Goal: Task Accomplishment & Management: Complete application form

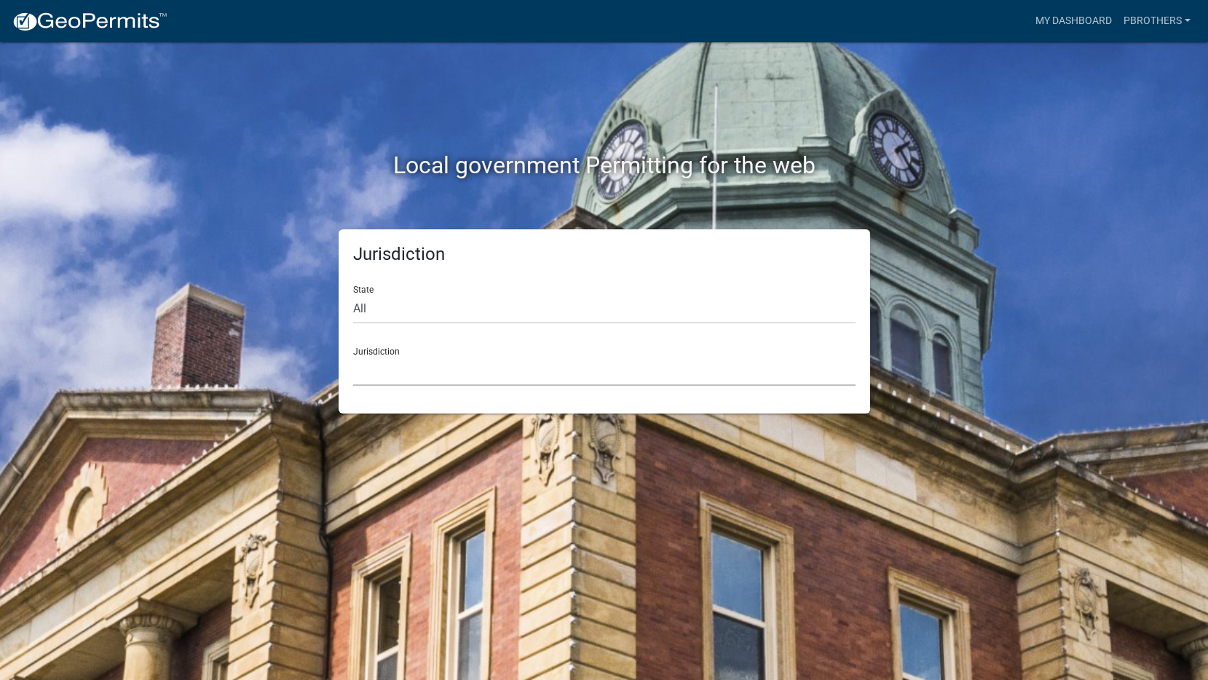
click at [397, 382] on select "[GEOGRAPHIC_DATA], [US_STATE] [GEOGRAPHIC_DATA], [US_STATE][PERSON_NAME][GEOGRA…" at bounding box center [604, 371] width 503 height 30
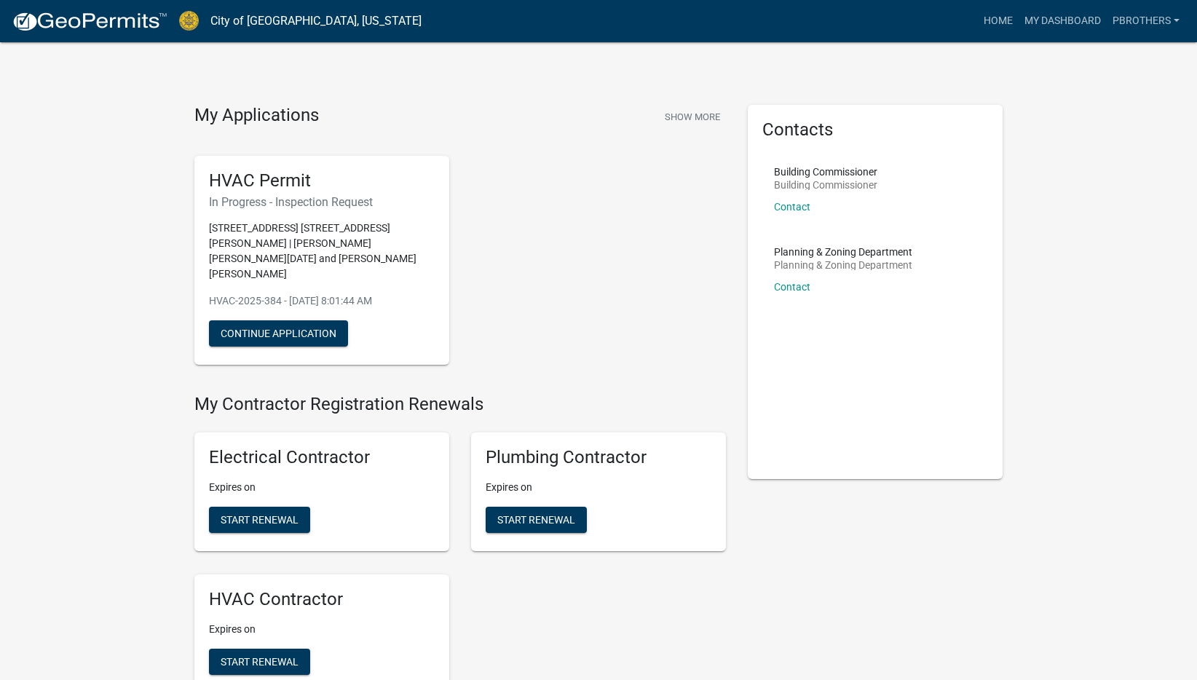
click at [556, 191] on div "HVAC Permit In Progress - Inspection Request [STREET_ADDRESS] [STREET_ADDRESS] …" at bounding box center [461, 260] width 554 height 233
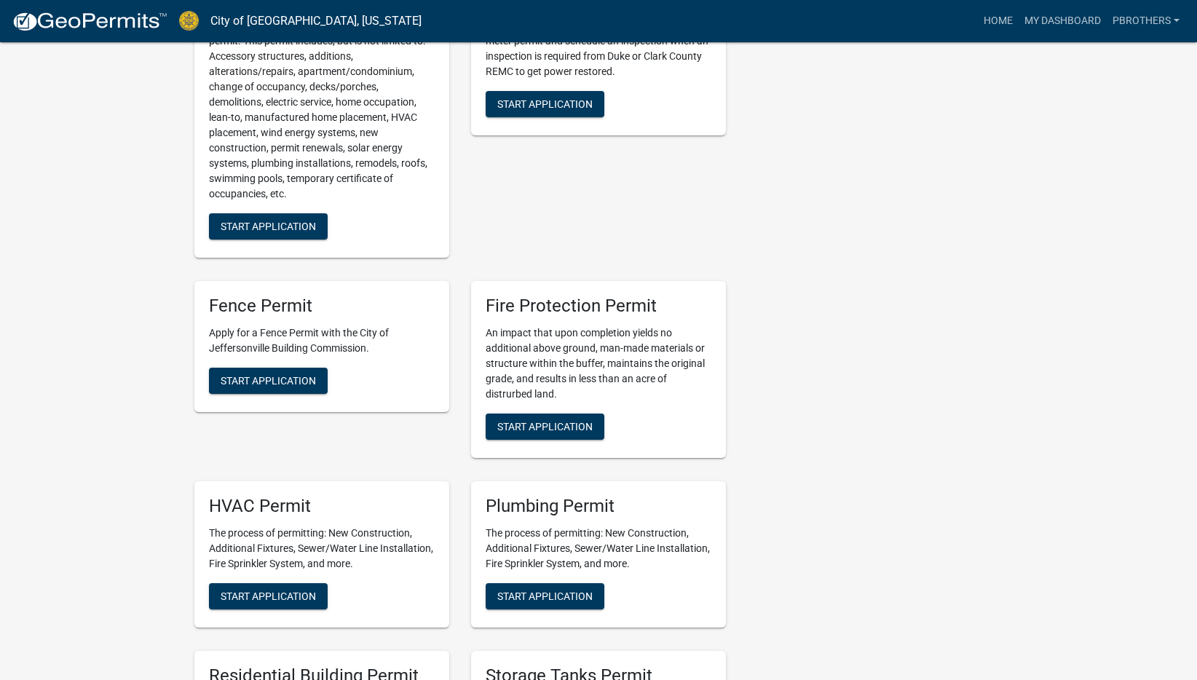
scroll to position [947, 0]
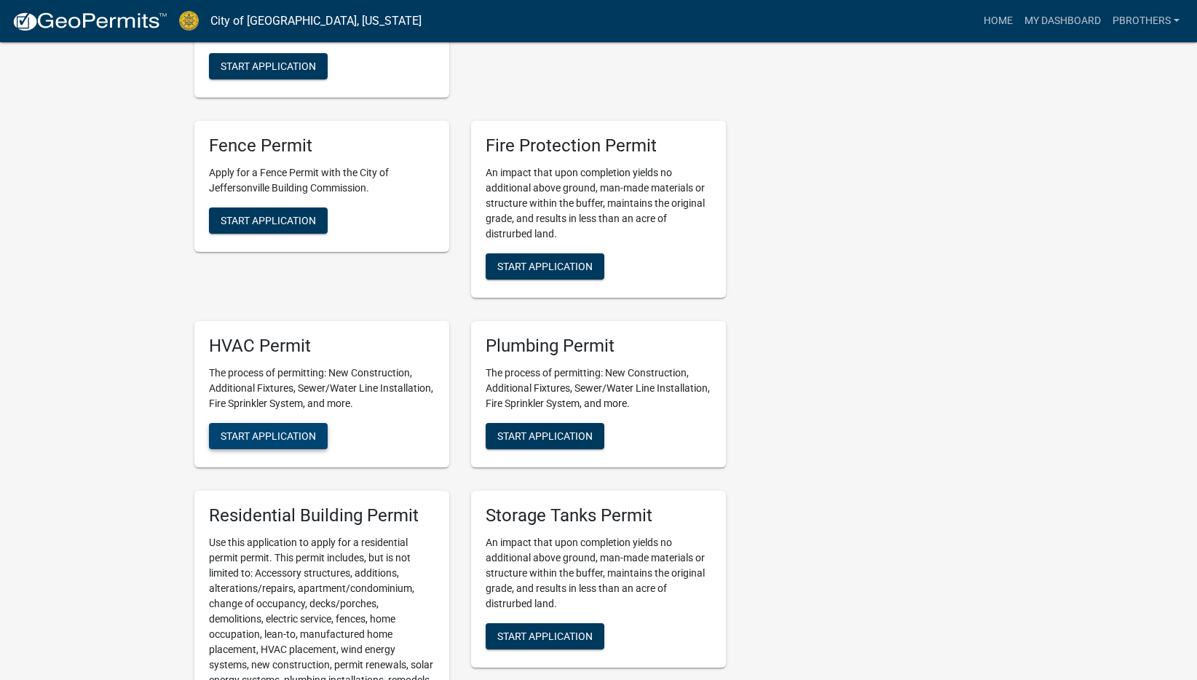
click at [278, 423] on button "Start Application" at bounding box center [268, 436] width 119 height 26
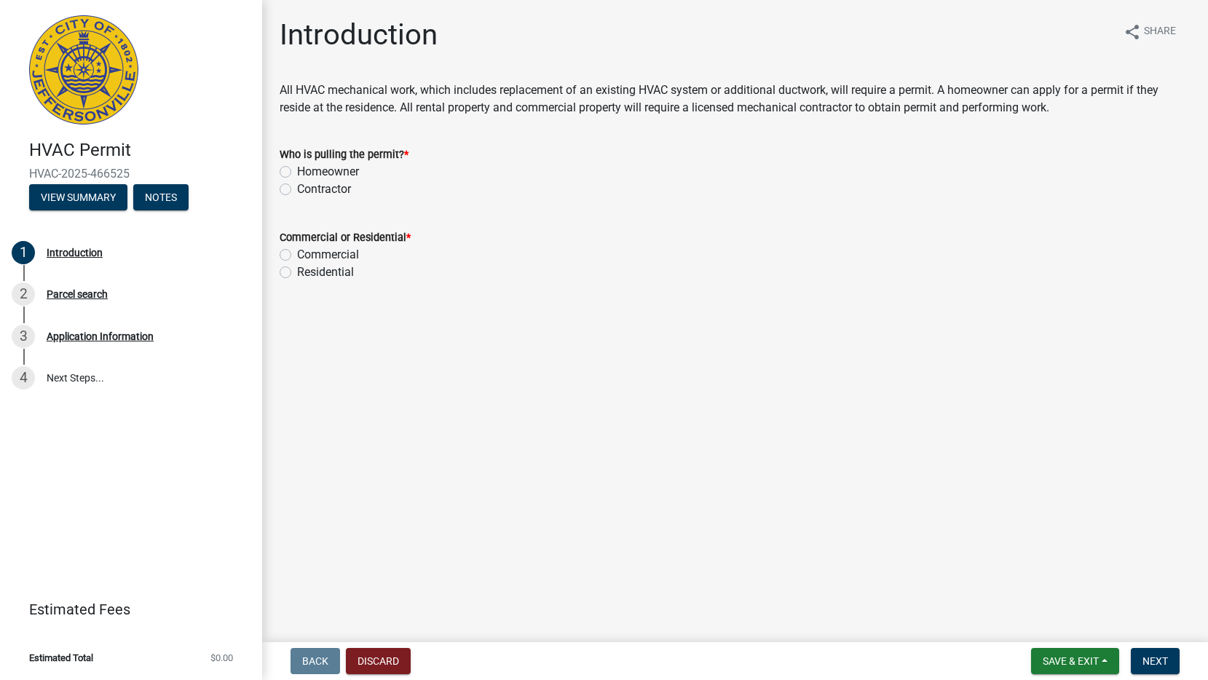
click at [312, 263] on label "Commercial" at bounding box center [328, 254] width 62 height 17
click at [307, 256] on input "Commercial" at bounding box center [301, 250] width 9 height 9
radio input "true"
click at [311, 276] on label "Residential" at bounding box center [325, 272] width 57 height 17
click at [307, 273] on input "Residential" at bounding box center [301, 268] width 9 height 9
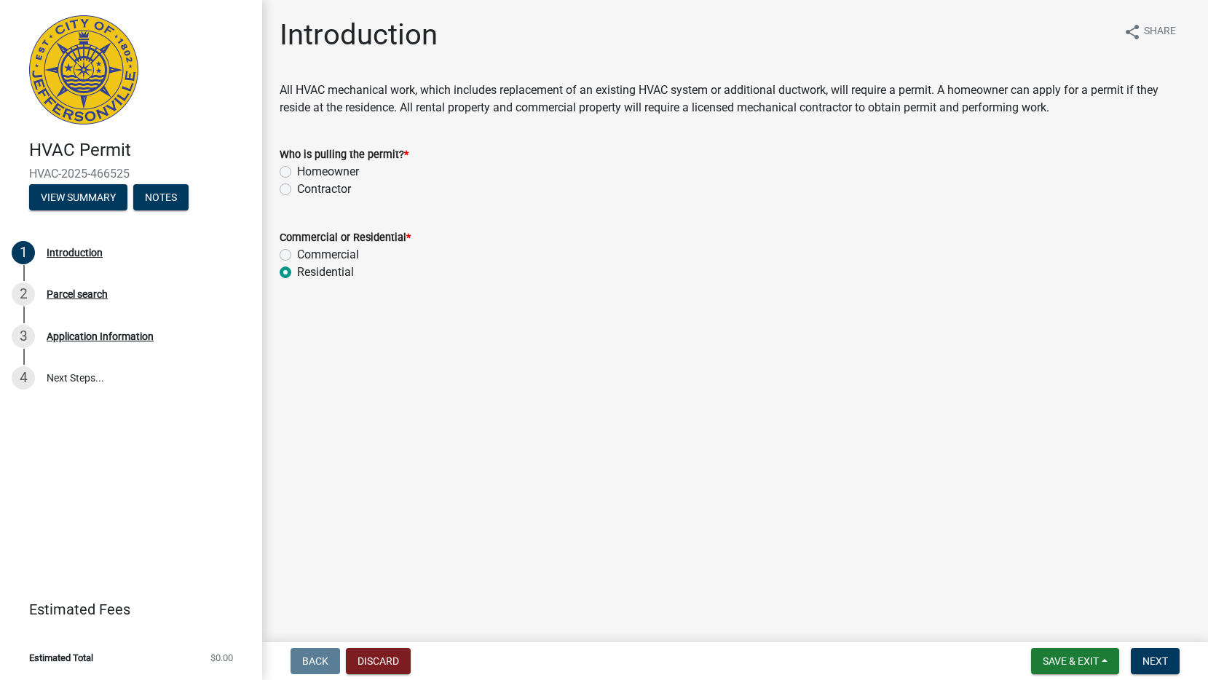
radio input "true"
click at [317, 189] on label "Contractor" at bounding box center [324, 189] width 54 height 17
click at [307, 189] on input "Contractor" at bounding box center [301, 185] width 9 height 9
radio input "true"
click at [1154, 645] on nav "Back Discard Save & Exit Save Save & Exit Next" at bounding box center [735, 661] width 946 height 38
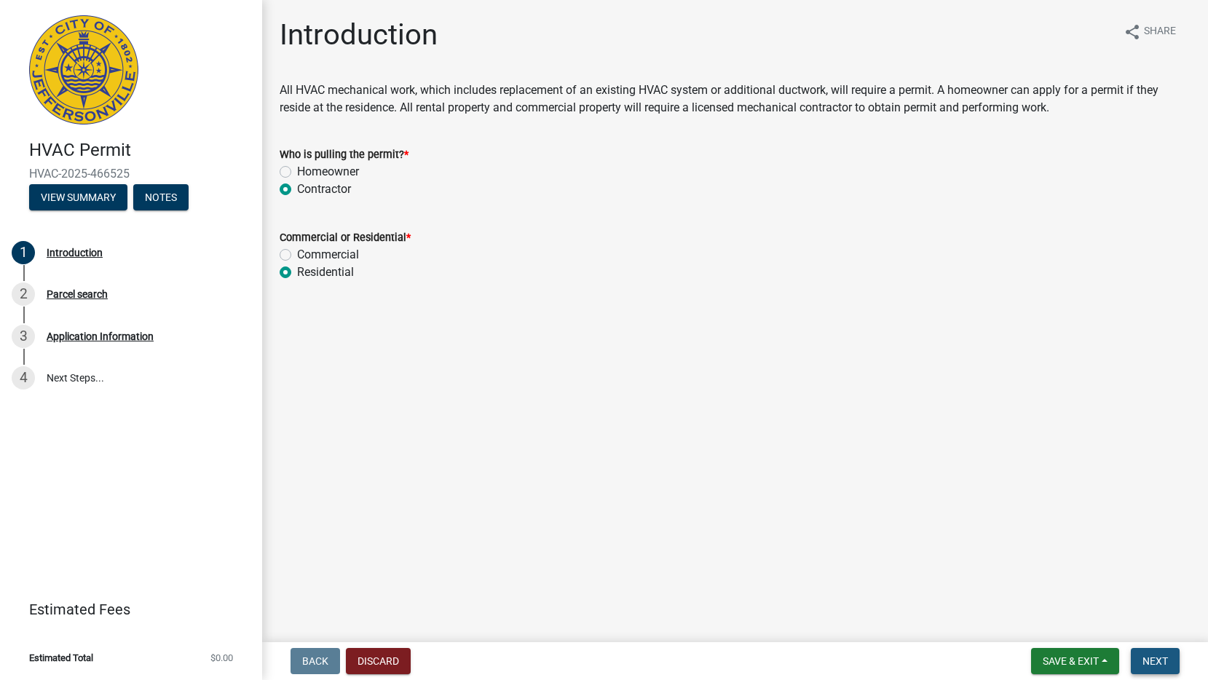
click at [1157, 658] on span "Next" at bounding box center [1155, 662] width 25 height 12
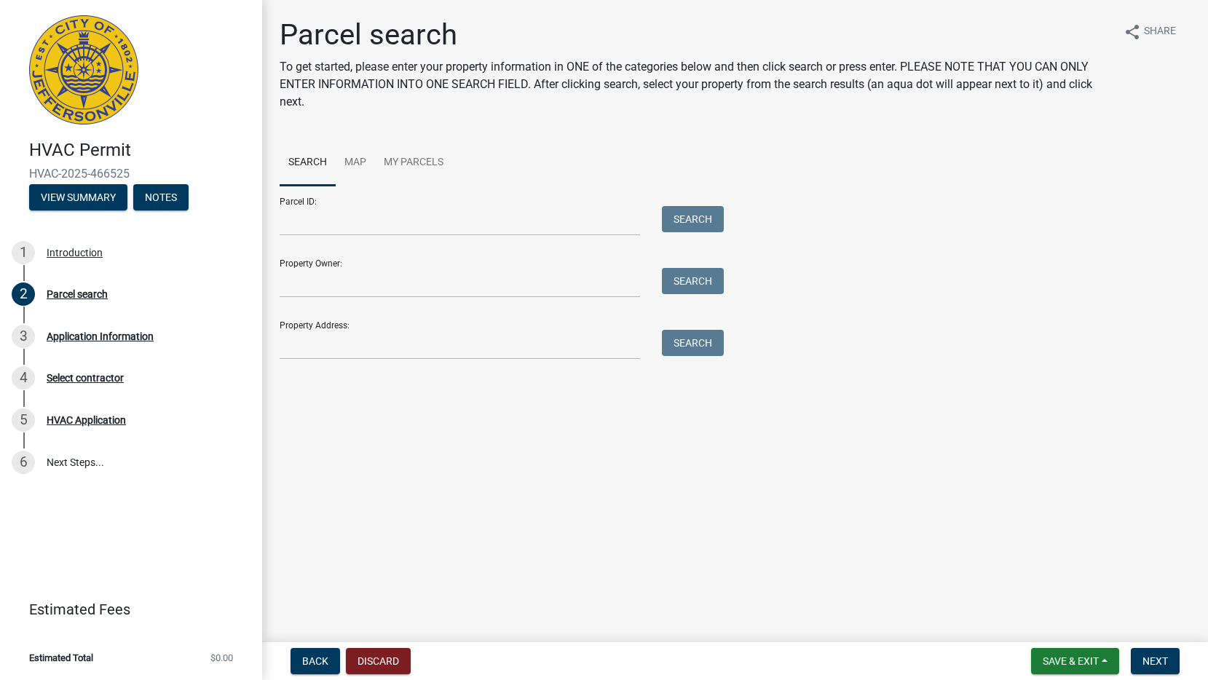
click at [489, 363] on div "Parcel search To get started, please enter your property information in ONE of …" at bounding box center [735, 194] width 933 height 355
click at [468, 355] on input "Property Address:" at bounding box center [460, 345] width 361 height 30
type input "1510 Clairview Dr"
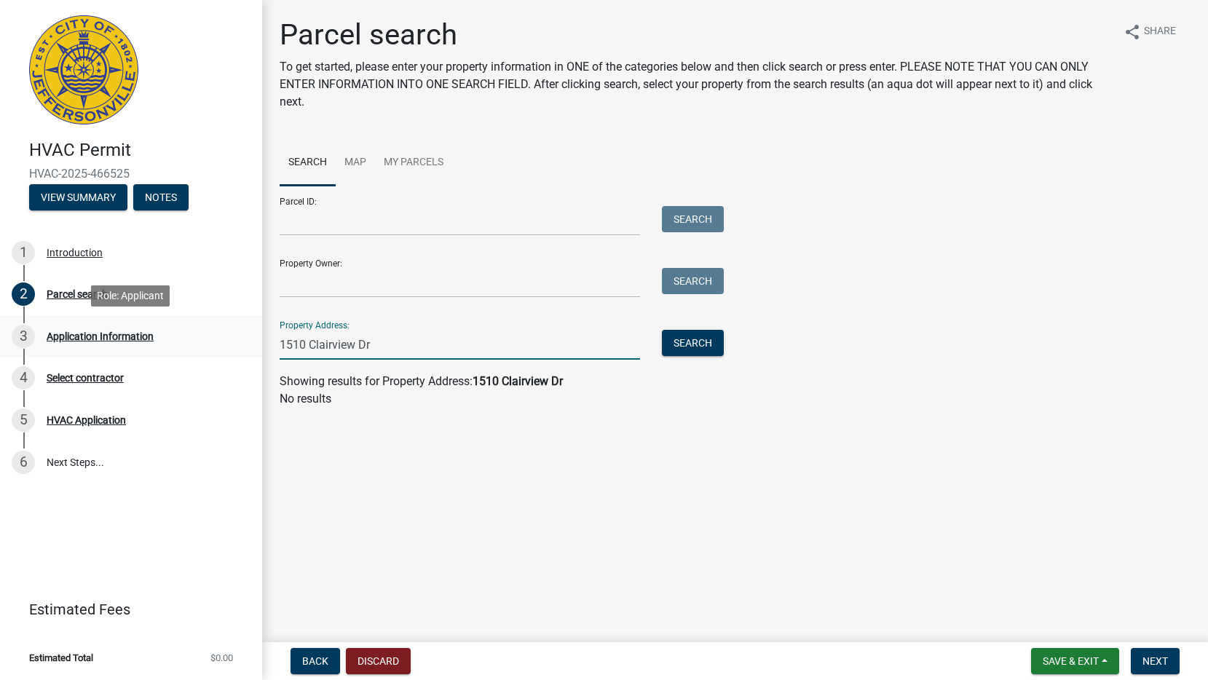
drag, startPoint x: 560, startPoint y: 346, endPoint x: 237, endPoint y: 341, distance: 323.4
click at [237, 341] on div "HVAC Permit HVAC-2025-466525 View Summary Notes 1 Introduction 2 Parcel search …" at bounding box center [604, 340] width 1208 height 680
click at [333, 288] on input "Property Owner:" at bounding box center [460, 283] width 361 height 30
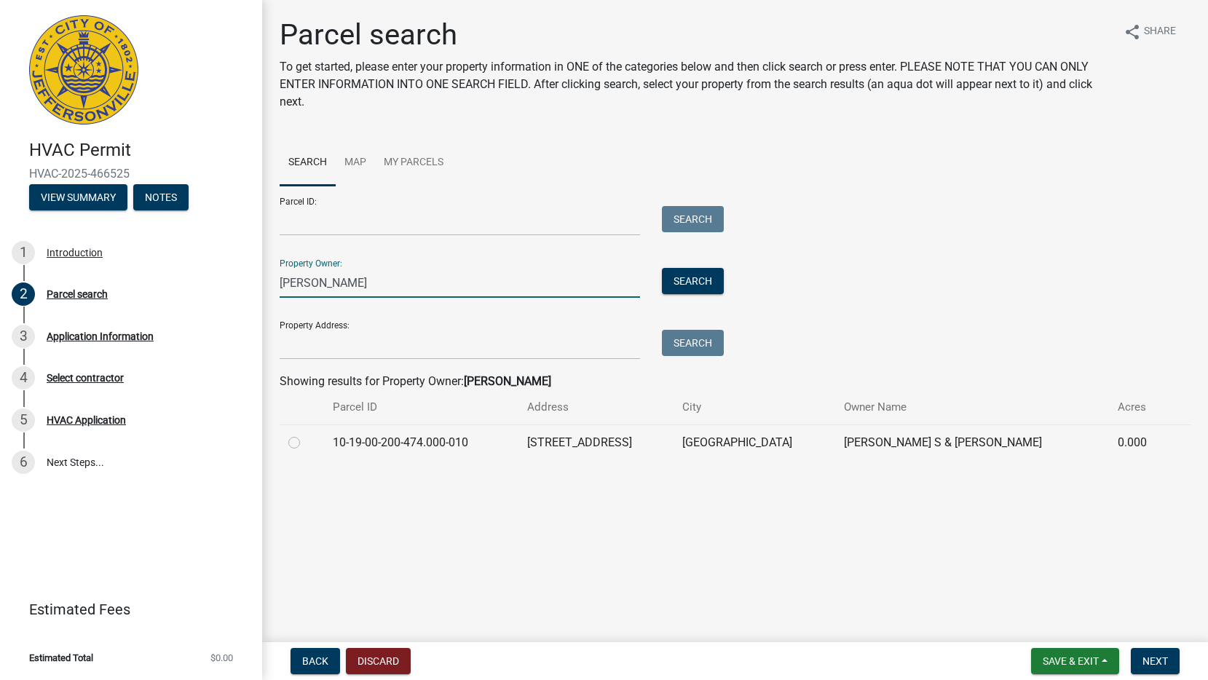
type input "[PERSON_NAME]"
click at [605, 435] on td "[STREET_ADDRESS]" at bounding box center [596, 443] width 155 height 36
click at [306, 434] on label at bounding box center [306, 434] width 0 height 0
click at [306, 444] on input "radio" at bounding box center [310, 438] width 9 height 9
radio input "true"
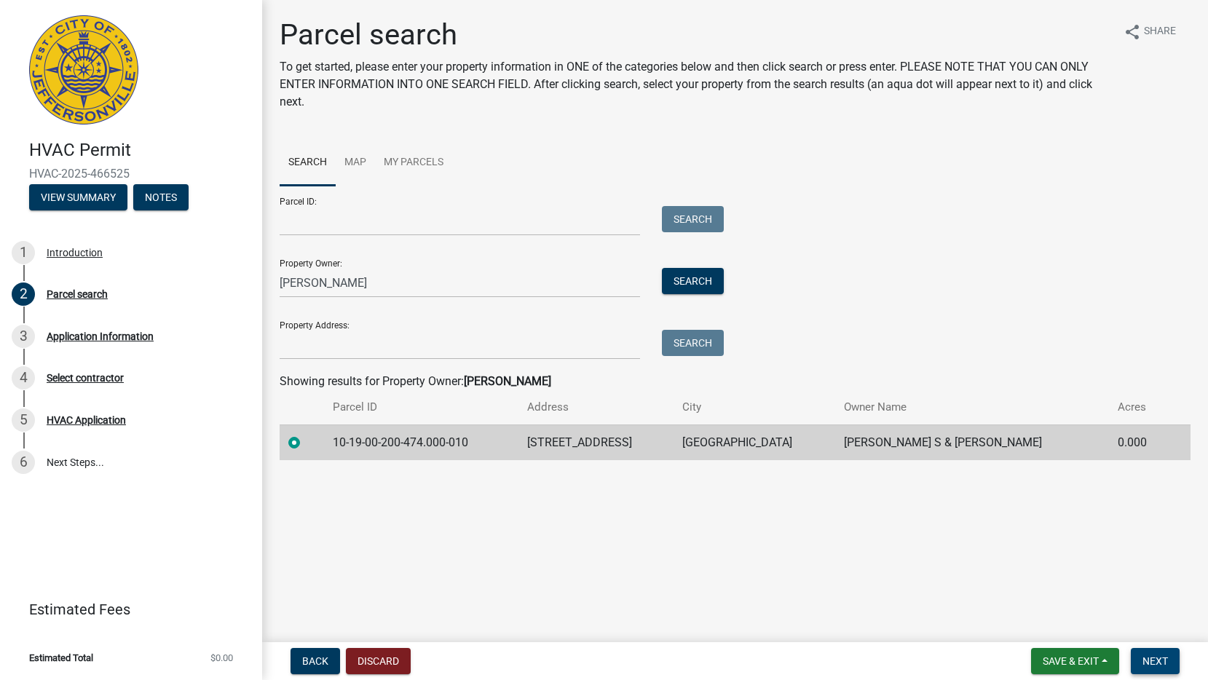
click at [1166, 664] on span "Next" at bounding box center [1155, 662] width 25 height 12
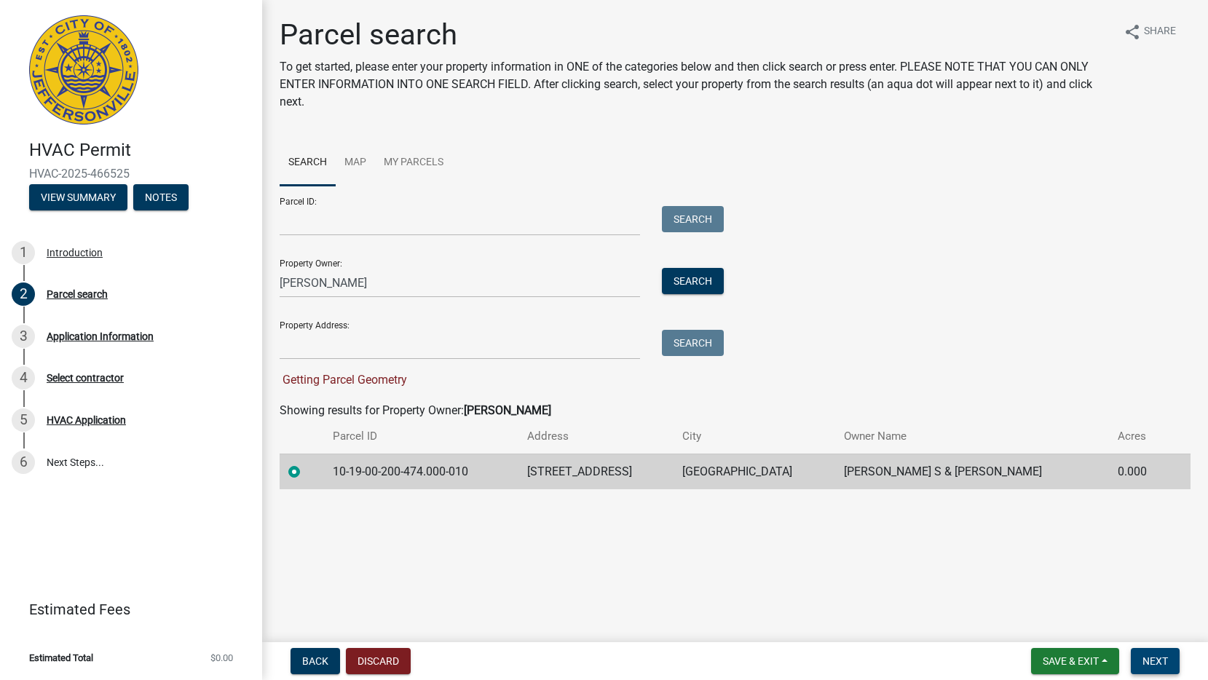
click at [1160, 667] on span "Next" at bounding box center [1155, 662] width 25 height 12
click at [740, 460] on td "[GEOGRAPHIC_DATA]" at bounding box center [755, 472] width 162 height 36
click at [862, 279] on div "Parcel ID: Search Property Owner: [PERSON_NAME] Search Property Address: Search…" at bounding box center [735, 287] width 911 height 203
click at [500, 410] on strong "[PERSON_NAME]" at bounding box center [507, 411] width 87 height 14
click at [355, 373] on span "Getting Parcel Geometry" at bounding box center [343, 380] width 127 height 14
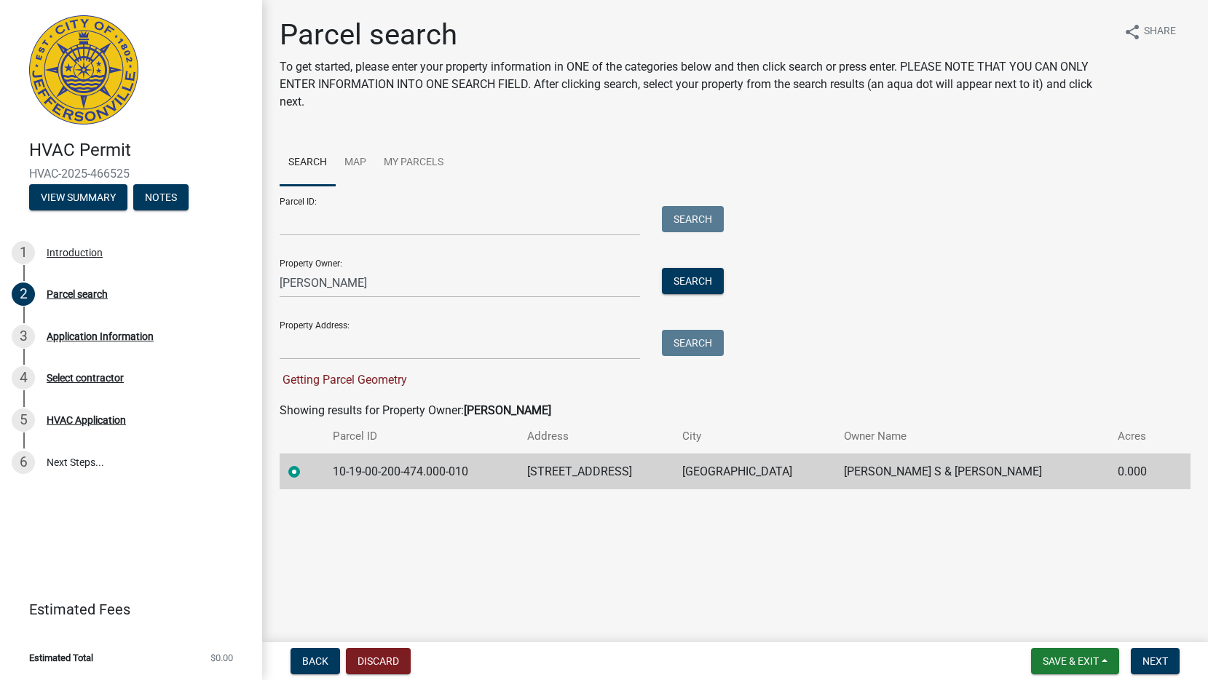
click at [771, 272] on div "Parcel ID: Search Property Owner: [PERSON_NAME] Search Property Address: Search…" at bounding box center [735, 287] width 911 height 203
click at [1145, 663] on span "Next" at bounding box center [1155, 662] width 25 height 12
click at [1146, 663] on span "Next" at bounding box center [1155, 662] width 25 height 12
click at [926, 236] on div "Parcel ID: Search Property Owner: [PERSON_NAME] Search Property Address: Search…" at bounding box center [735, 287] width 911 height 203
click at [417, 475] on td "10-19-00-200-474.000-010" at bounding box center [421, 472] width 194 height 36
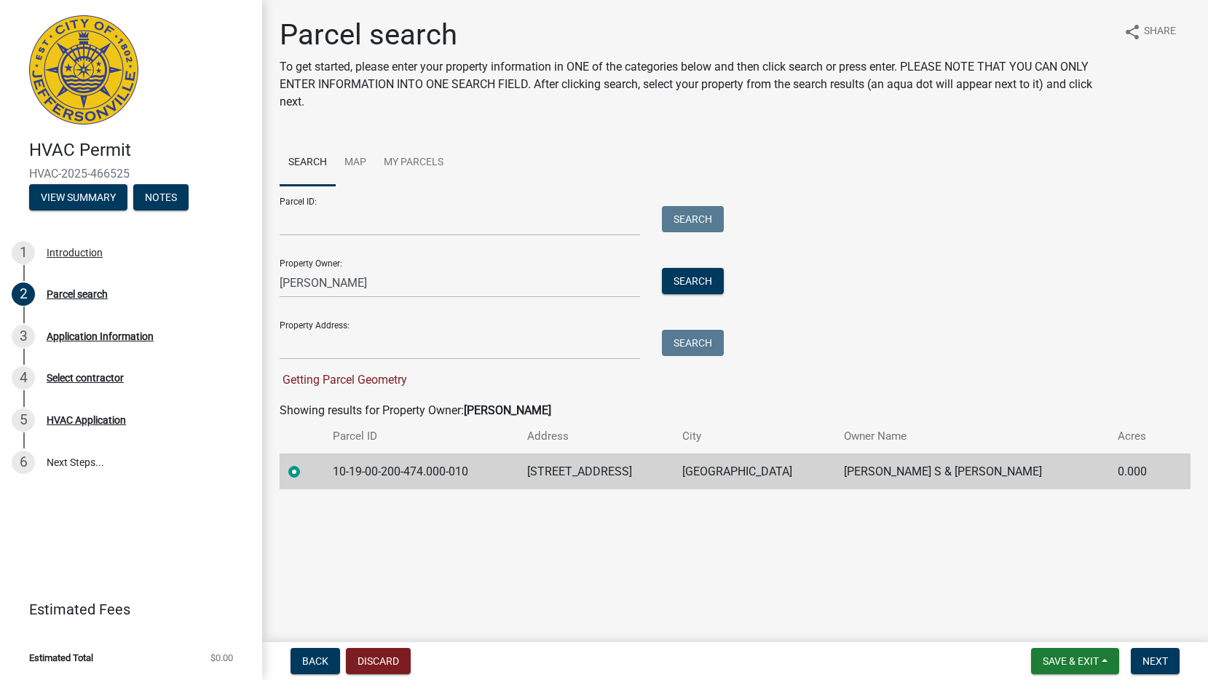
click at [473, 422] on th "Parcel ID" at bounding box center [421, 437] width 194 height 34
click at [366, 388] on wm-search-parcel-data-activity-input "Search Map My Parcels Parcel ID: Search Property Owner: [PERSON_NAME] Search Pr…" at bounding box center [735, 315] width 911 height 350
drag, startPoint x: 366, startPoint y: 388, endPoint x: 450, endPoint y: 405, distance: 86.1
click at [450, 405] on div "Showing results for Property Owner: [PERSON_NAME]" at bounding box center [735, 410] width 911 height 17
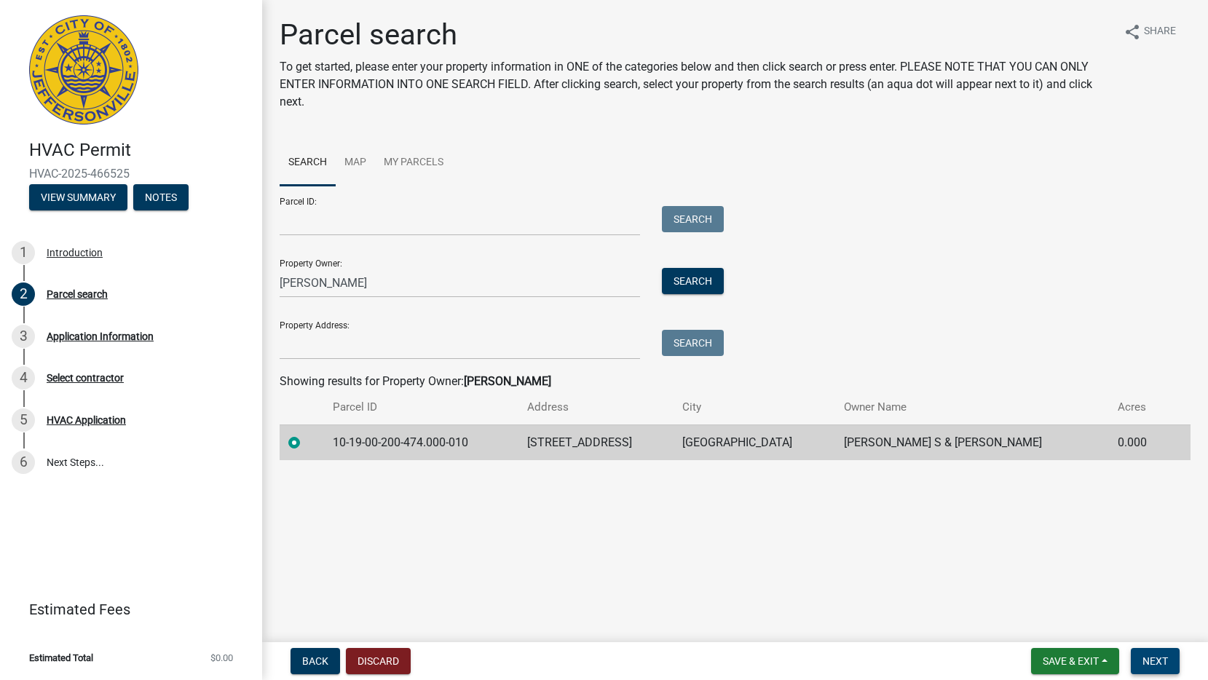
click at [1152, 666] on span "Next" at bounding box center [1155, 662] width 25 height 12
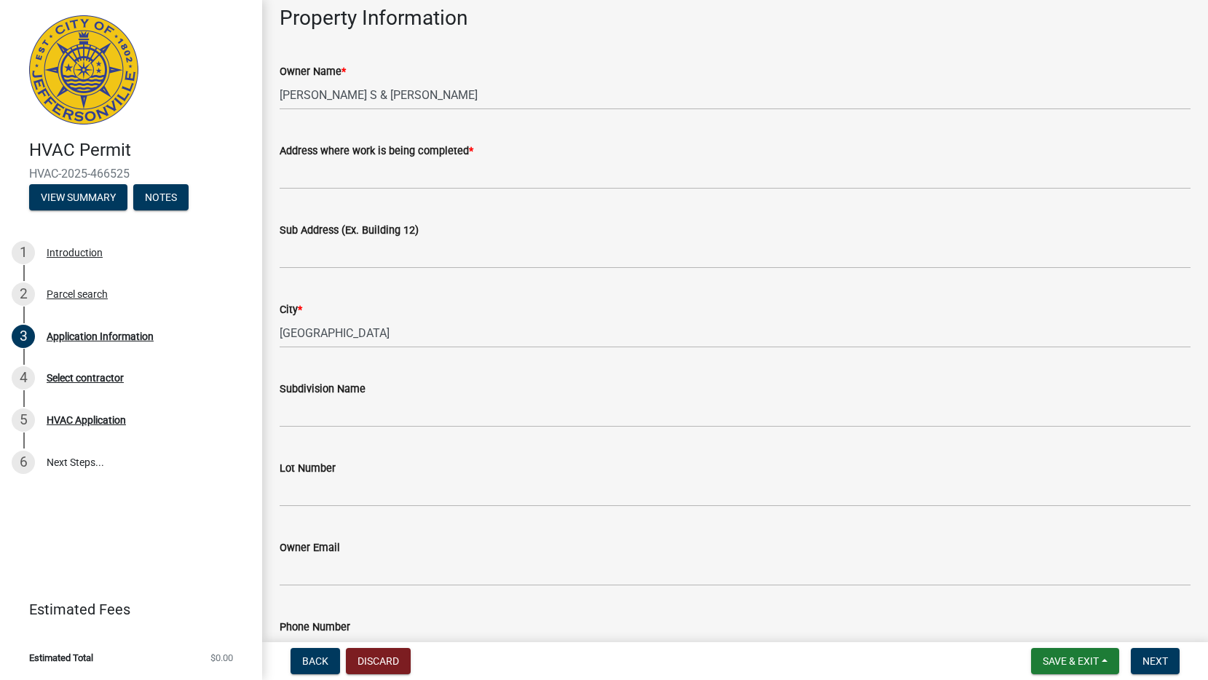
scroll to position [73, 0]
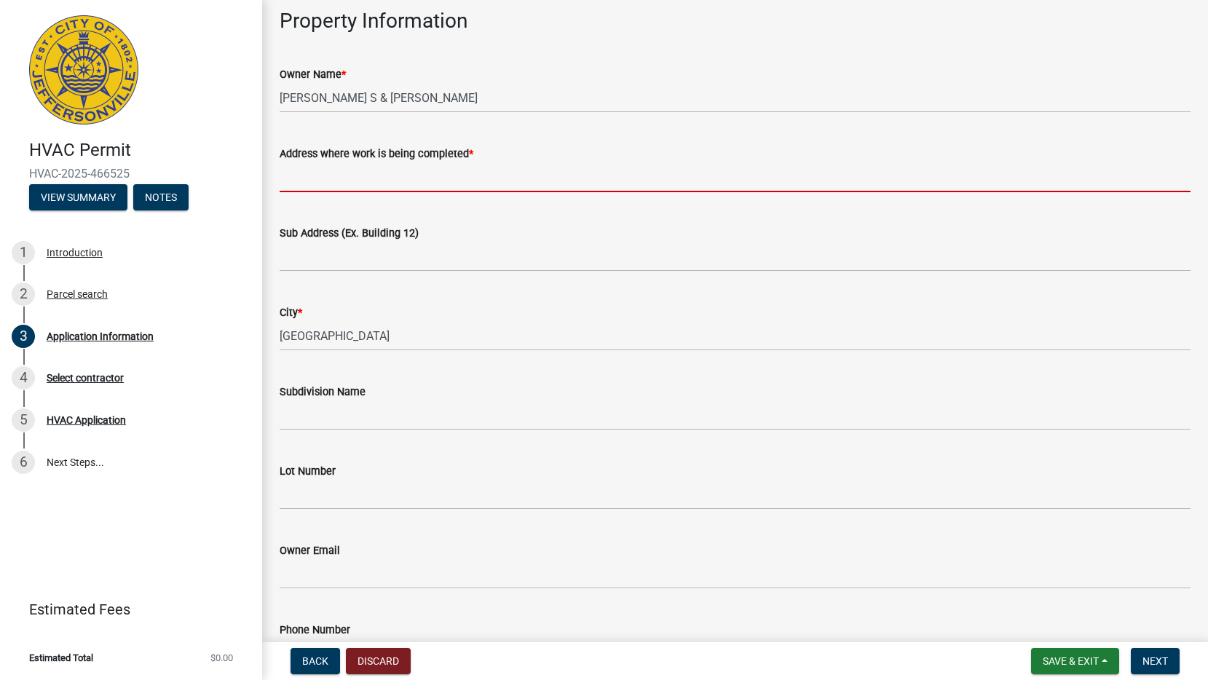
click at [383, 187] on input "Address where work is being completed *" at bounding box center [735, 177] width 911 height 30
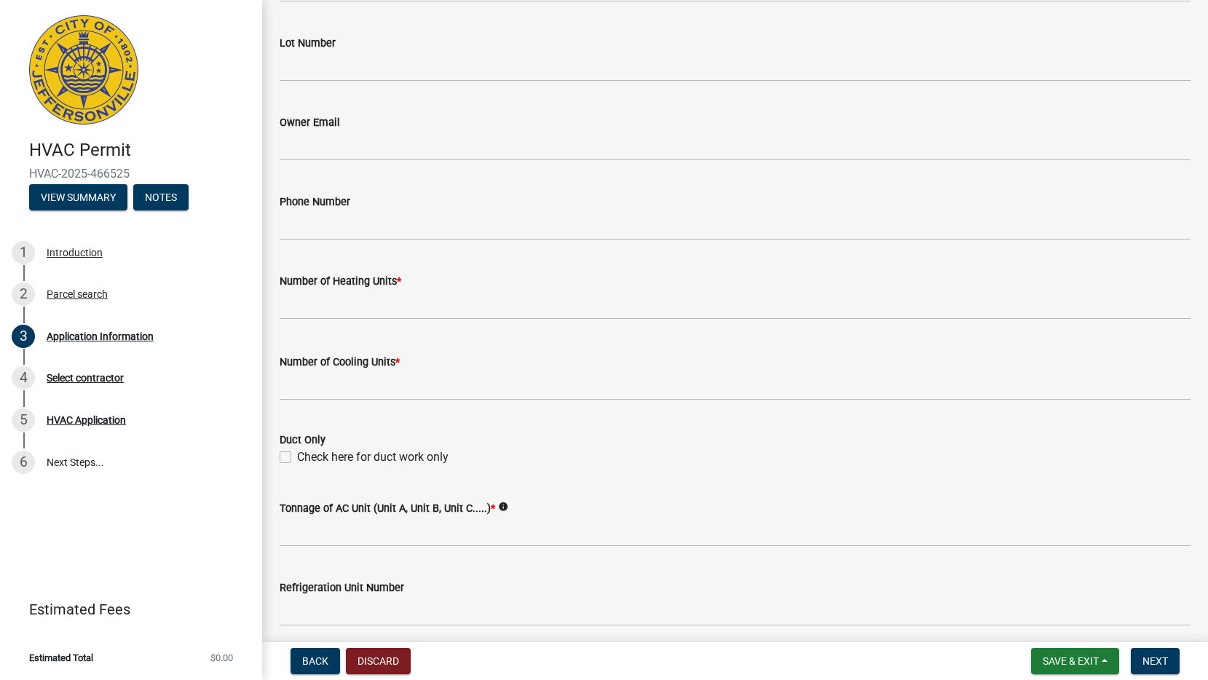
scroll to position [510, 0]
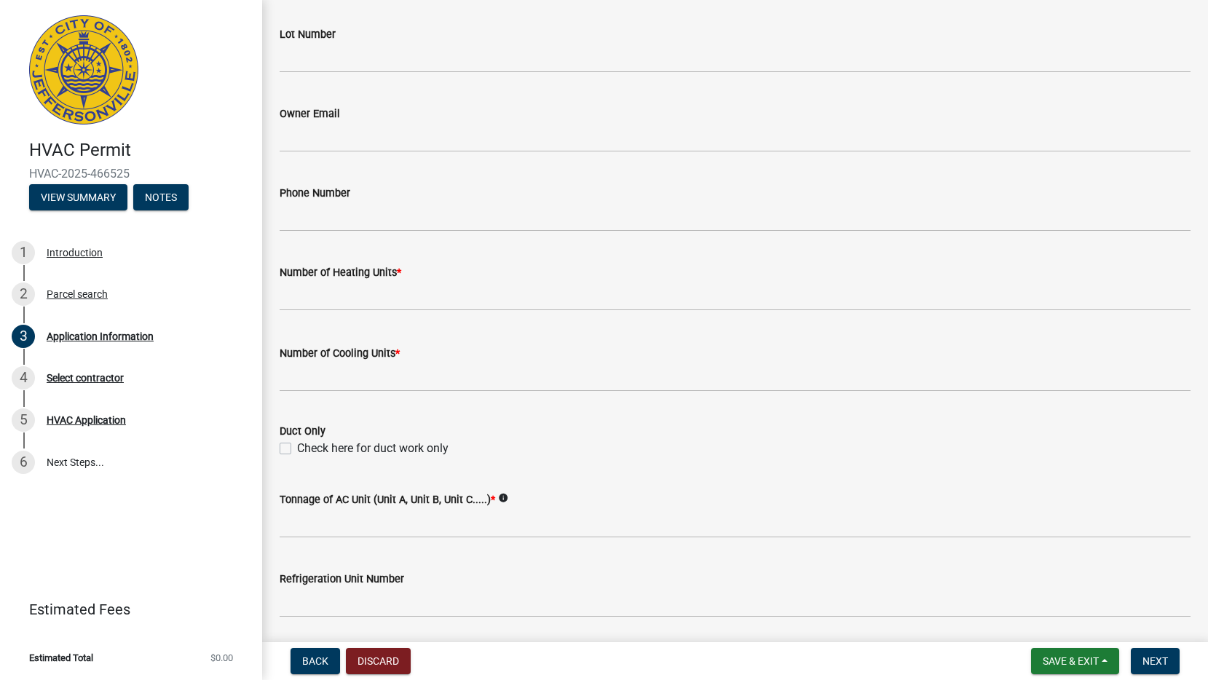
type input "1510 Clairview Dr"
click at [497, 280] on div "Number of Heating Units *" at bounding box center [735, 272] width 911 height 17
click at [487, 303] on input "text" at bounding box center [735, 296] width 911 height 30
type input "1"
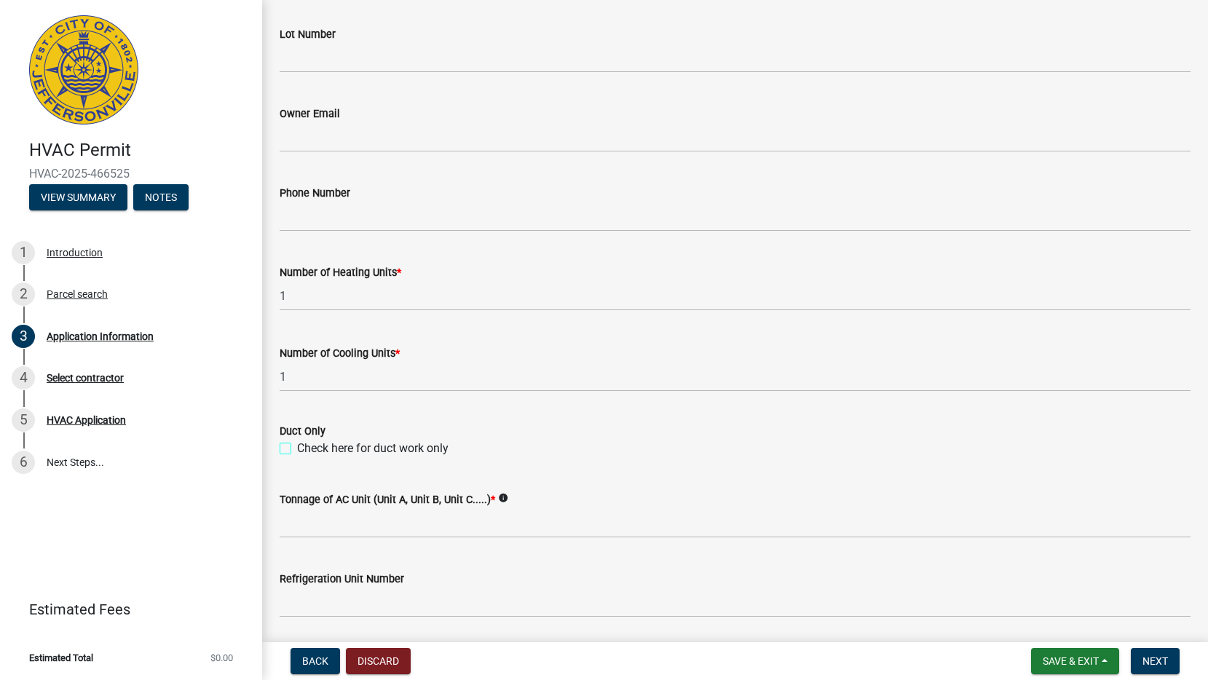
scroll to position [728, 0]
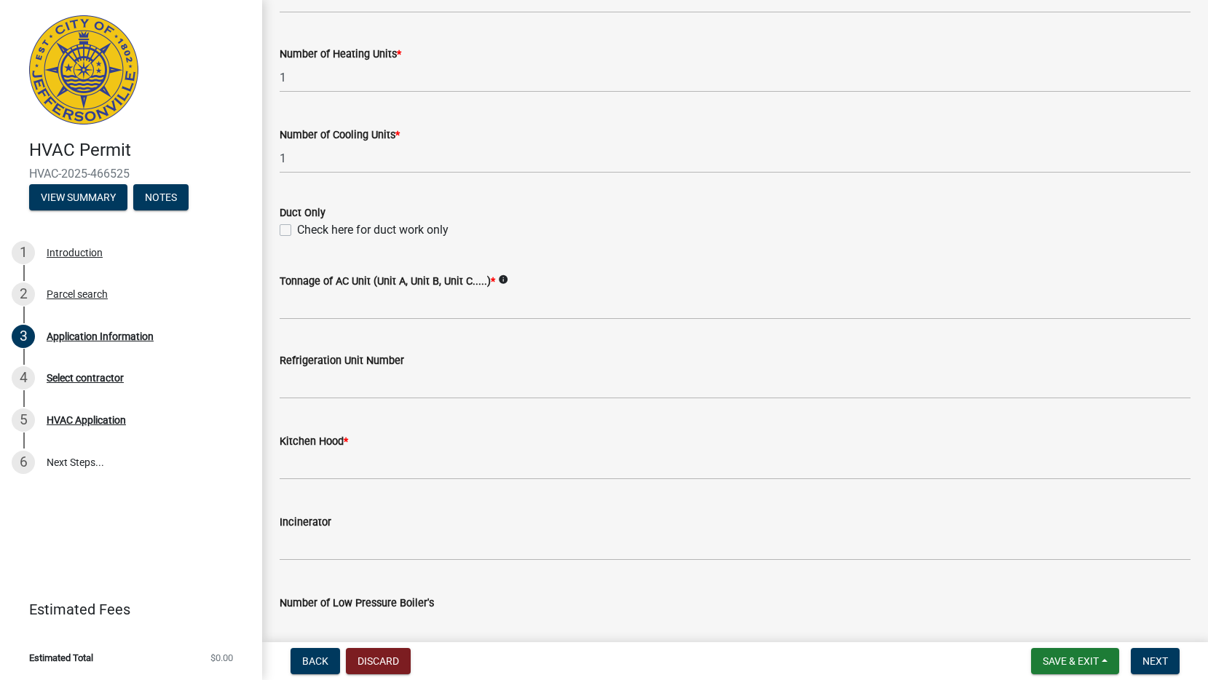
click at [634, 282] on div "Tonnage of AC Unit (Unit A, Unit B, Unit C.....) * info" at bounding box center [735, 280] width 911 height 17
click at [489, 304] on input "Tonnage of AC Unit (Unit A, Unit B, Unit C.....) *" at bounding box center [735, 305] width 911 height 30
type input "2"
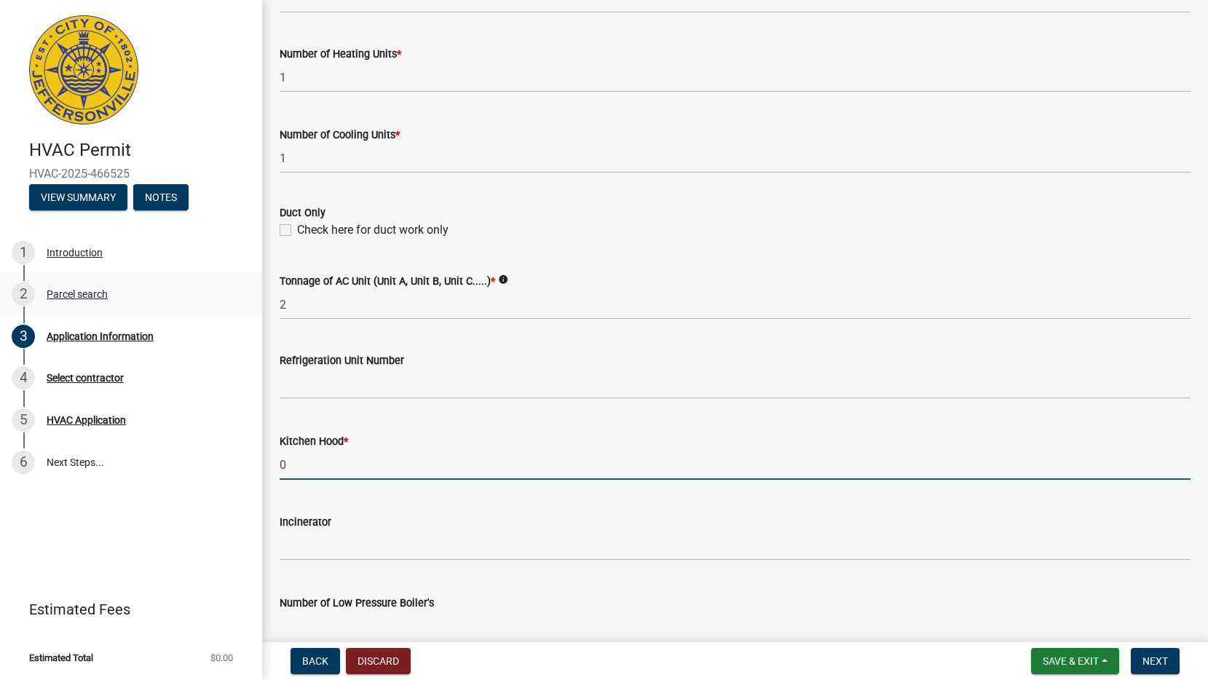
type input "0"
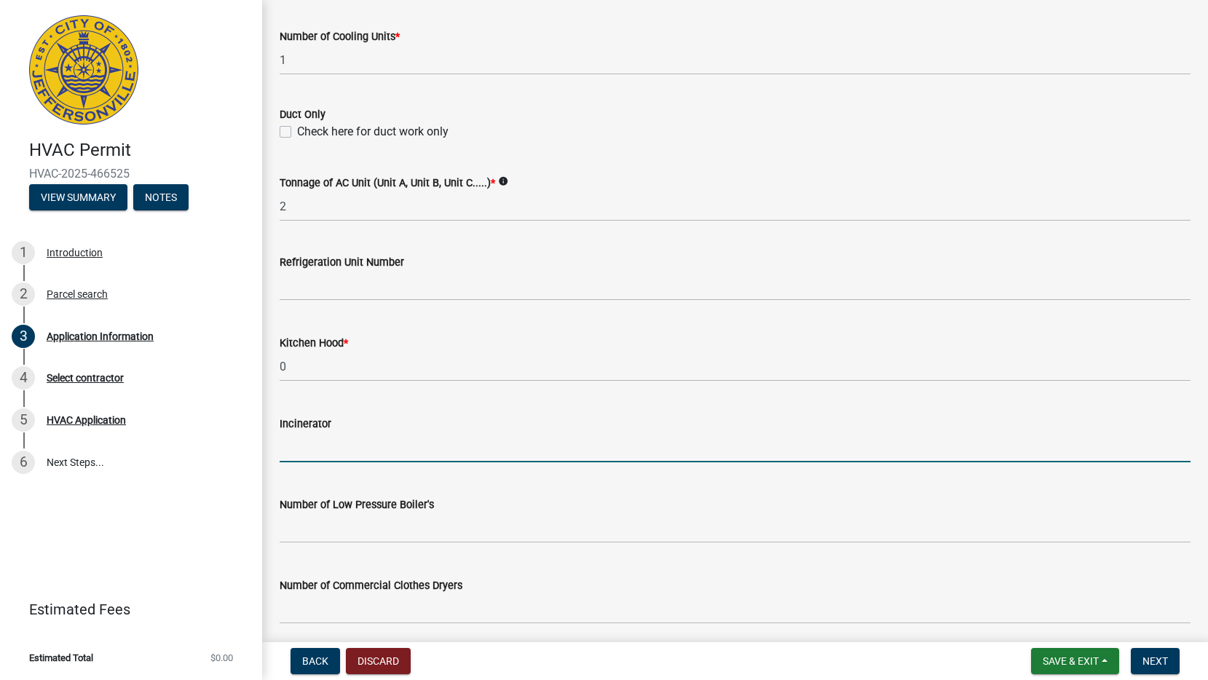
scroll to position [964, 0]
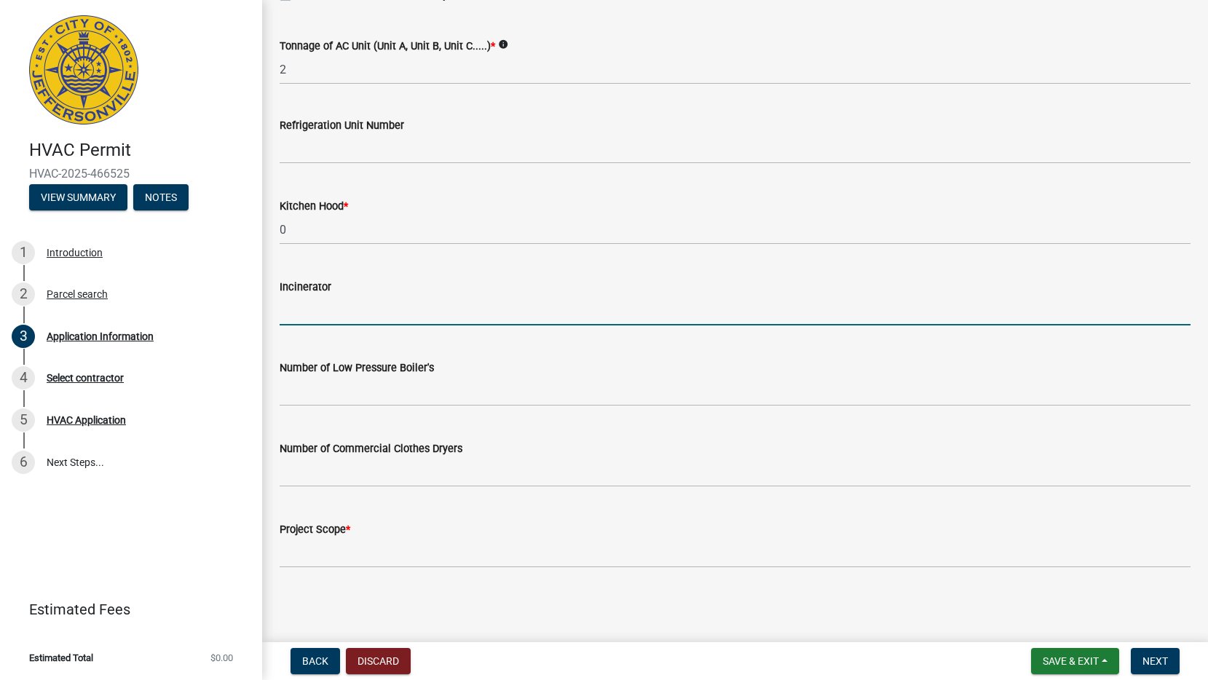
click at [414, 571] on wm-data-entity-input "Project Scope *" at bounding box center [735, 539] width 911 height 79
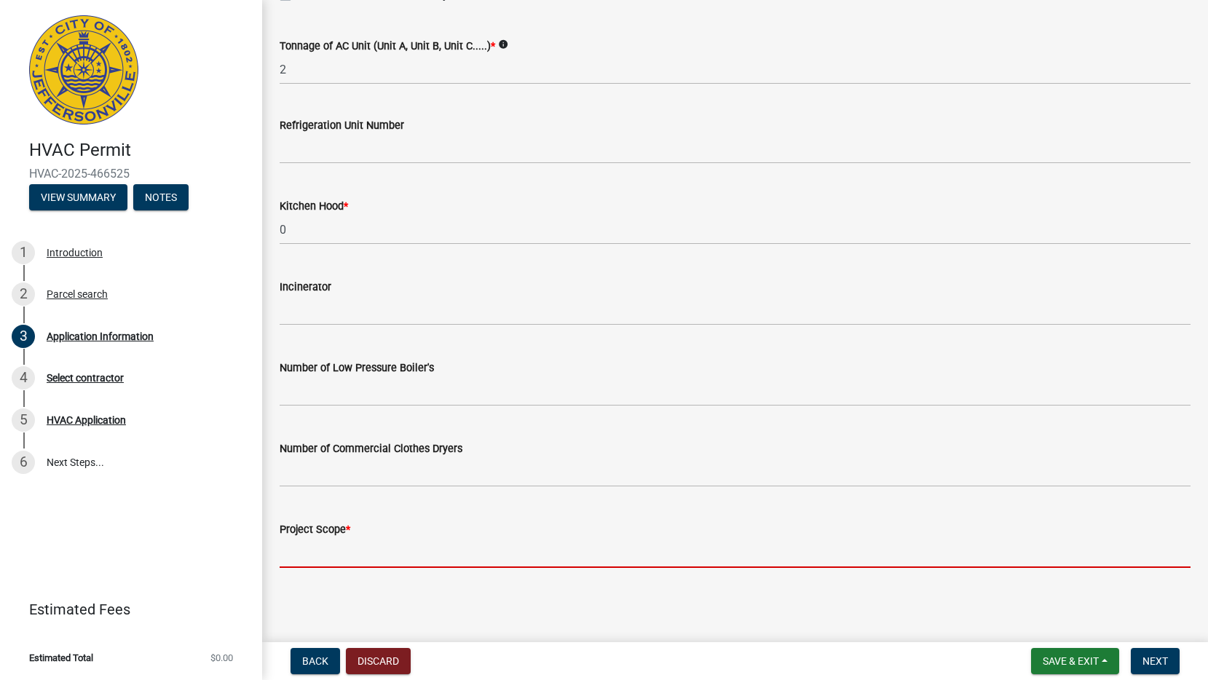
click at [412, 562] on input "Project Scope *" at bounding box center [735, 553] width 911 height 30
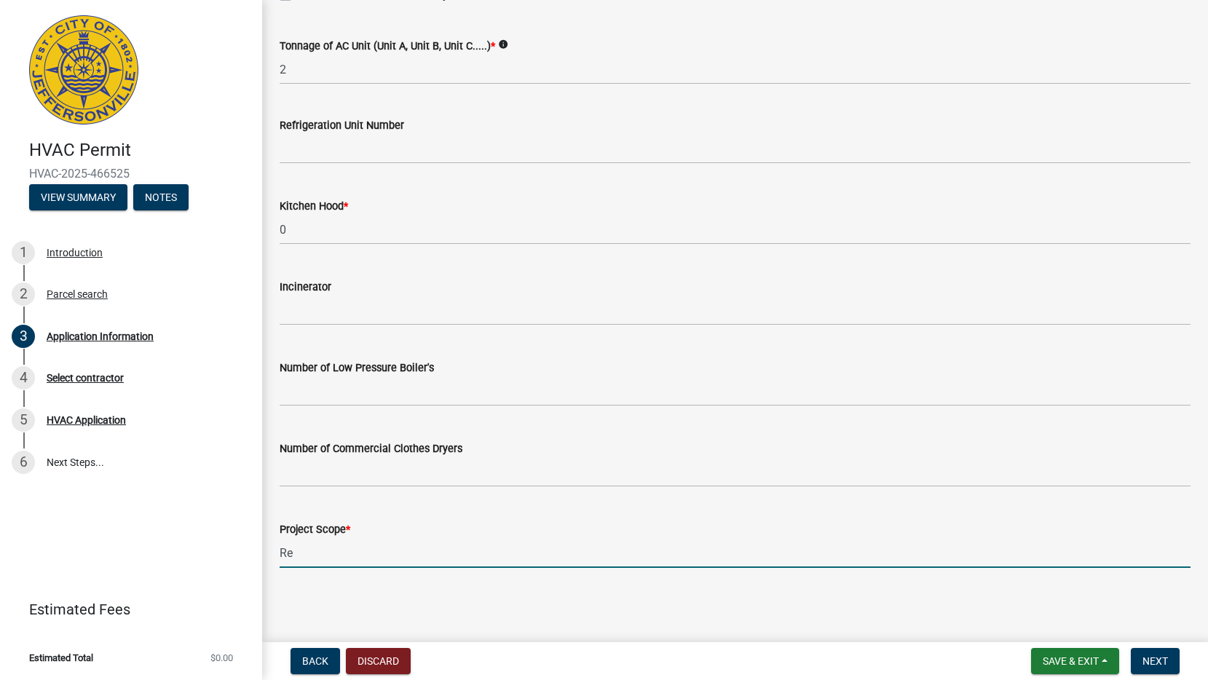
type input "Replace existing HVAC equipment"
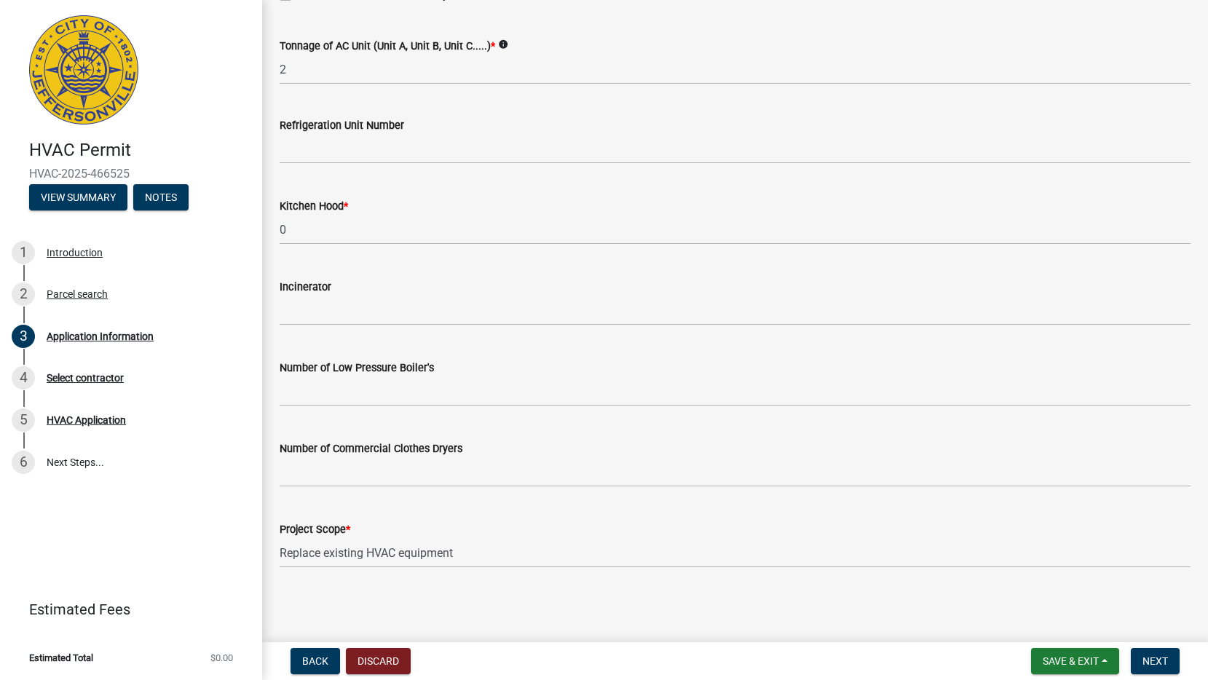
click at [589, 594] on main "Application Information share Share Property Information Owner Name * [PERSON_N…" at bounding box center [735, 318] width 946 height 637
click at [1162, 667] on span "Next" at bounding box center [1155, 662] width 25 height 12
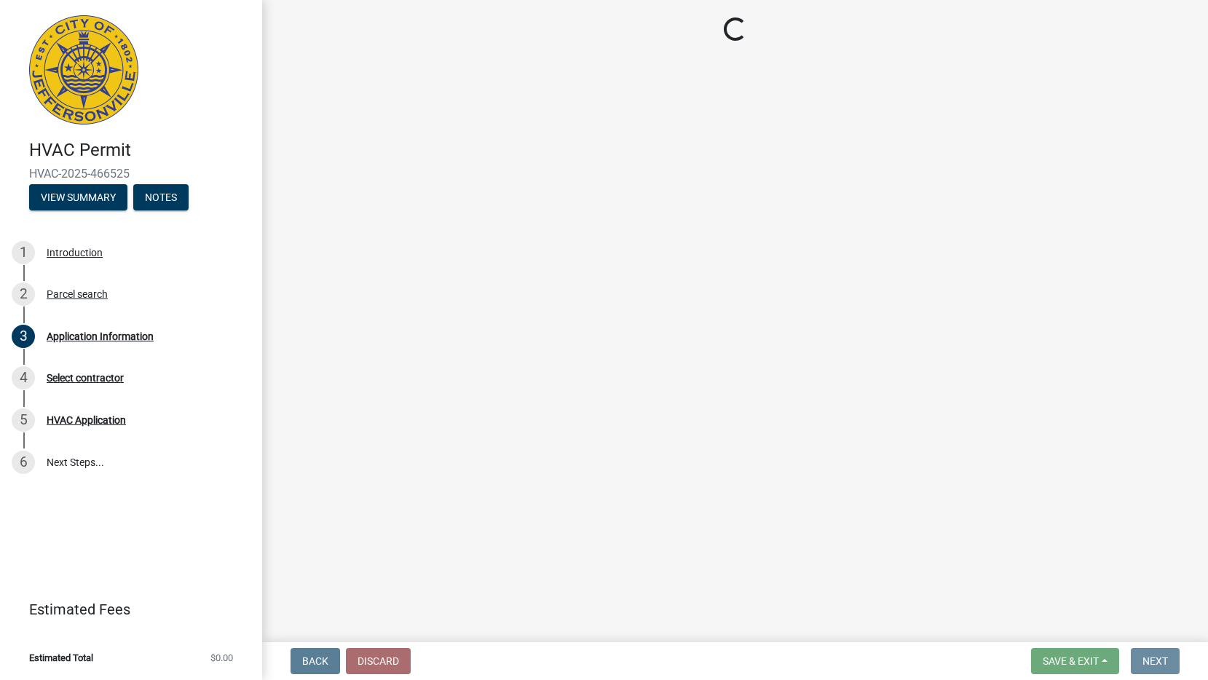
scroll to position [0, 0]
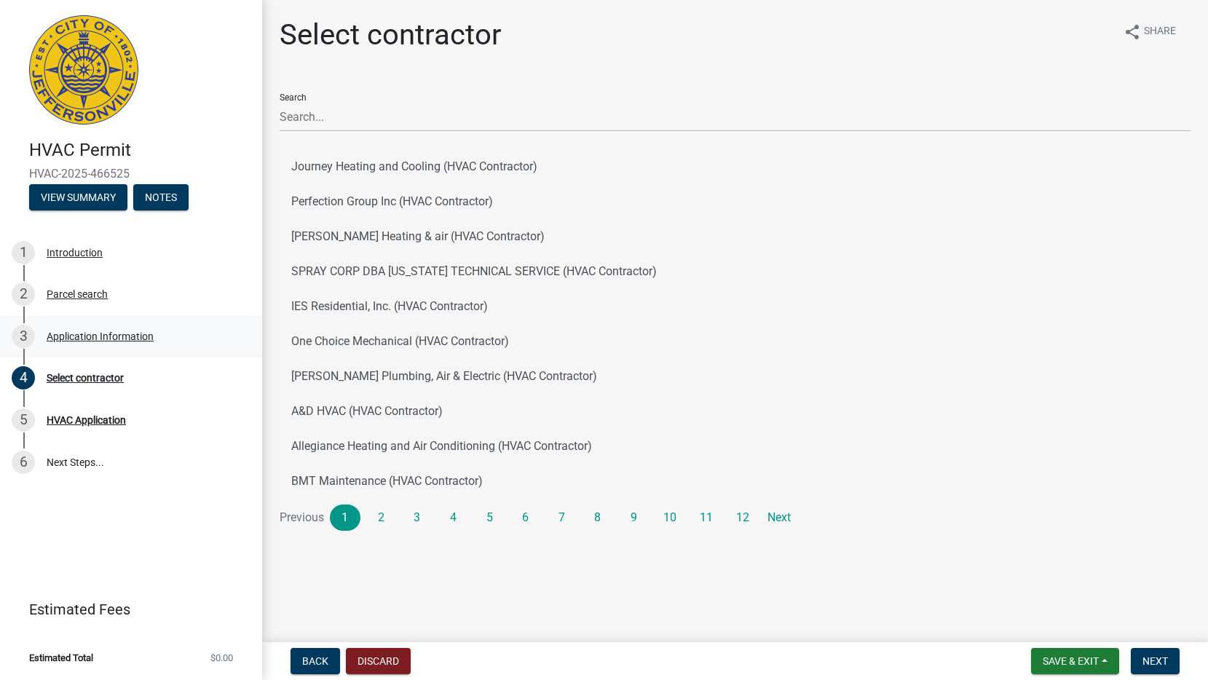
click at [84, 342] on div "3 Application Information" at bounding box center [125, 336] width 227 height 23
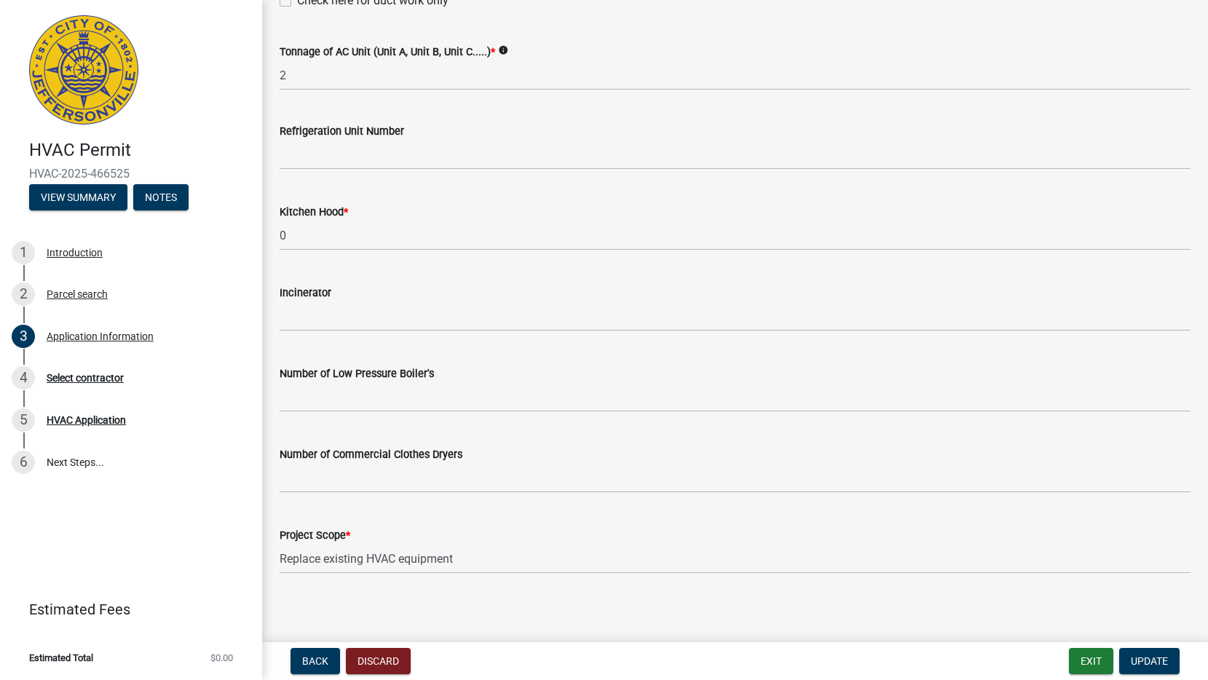
scroll to position [964, 0]
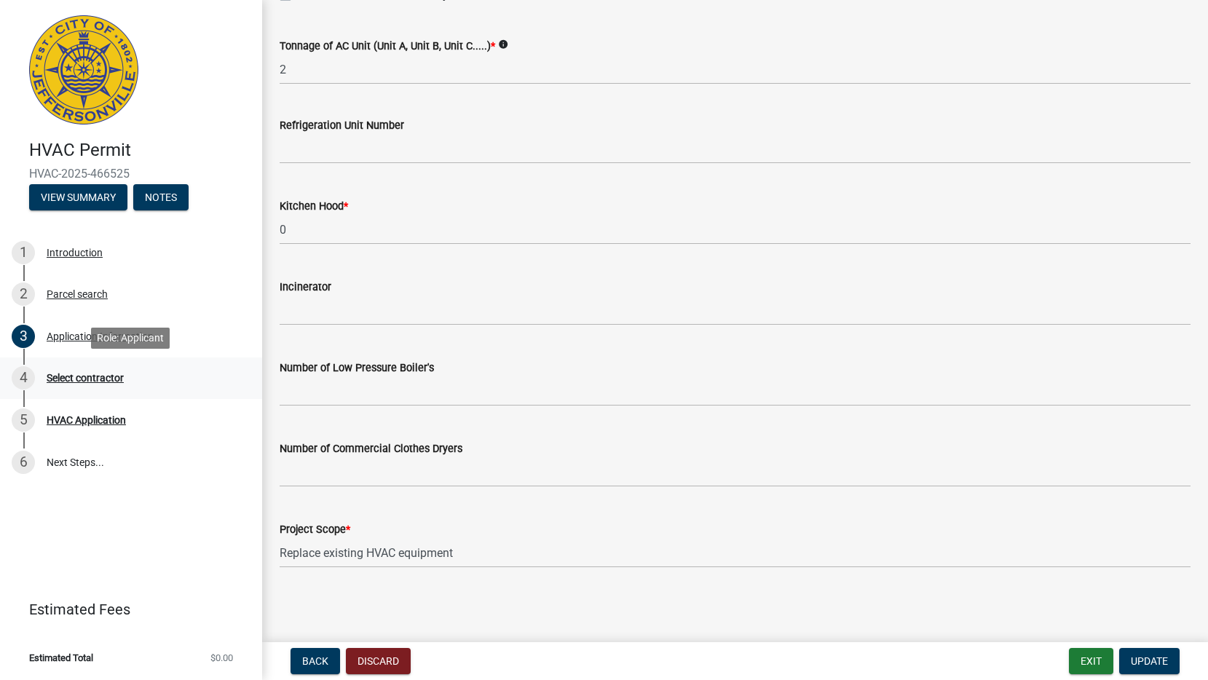
click at [111, 384] on div "4 Select contractor" at bounding box center [125, 377] width 227 height 23
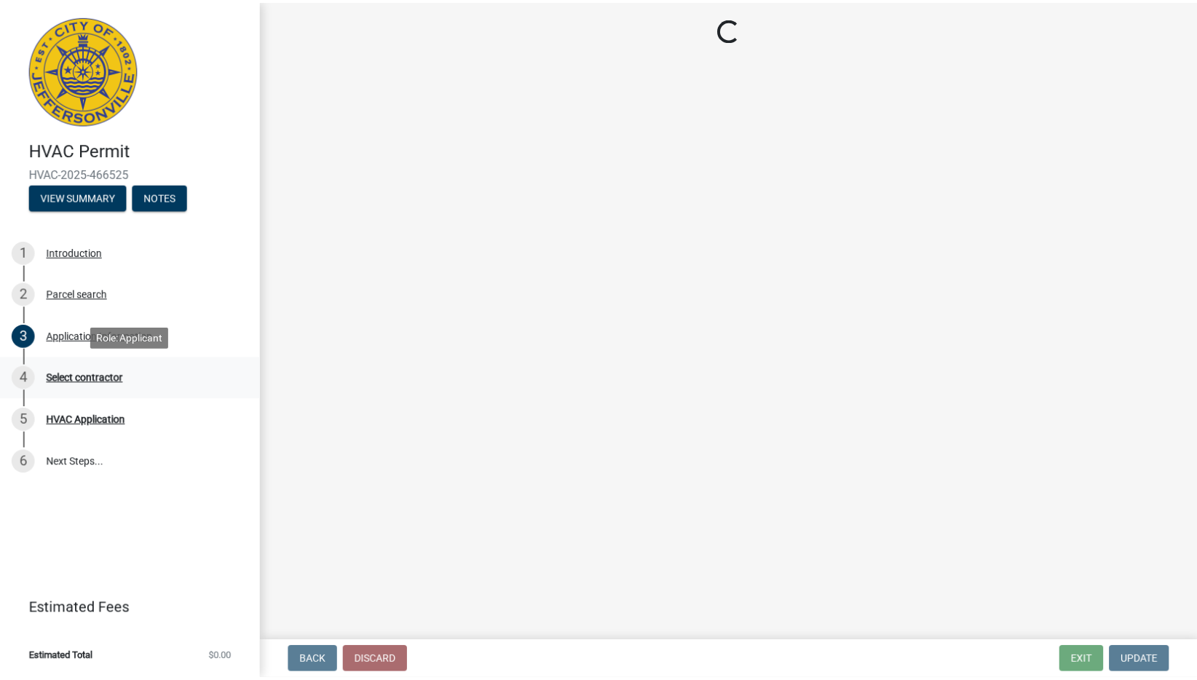
scroll to position [0, 0]
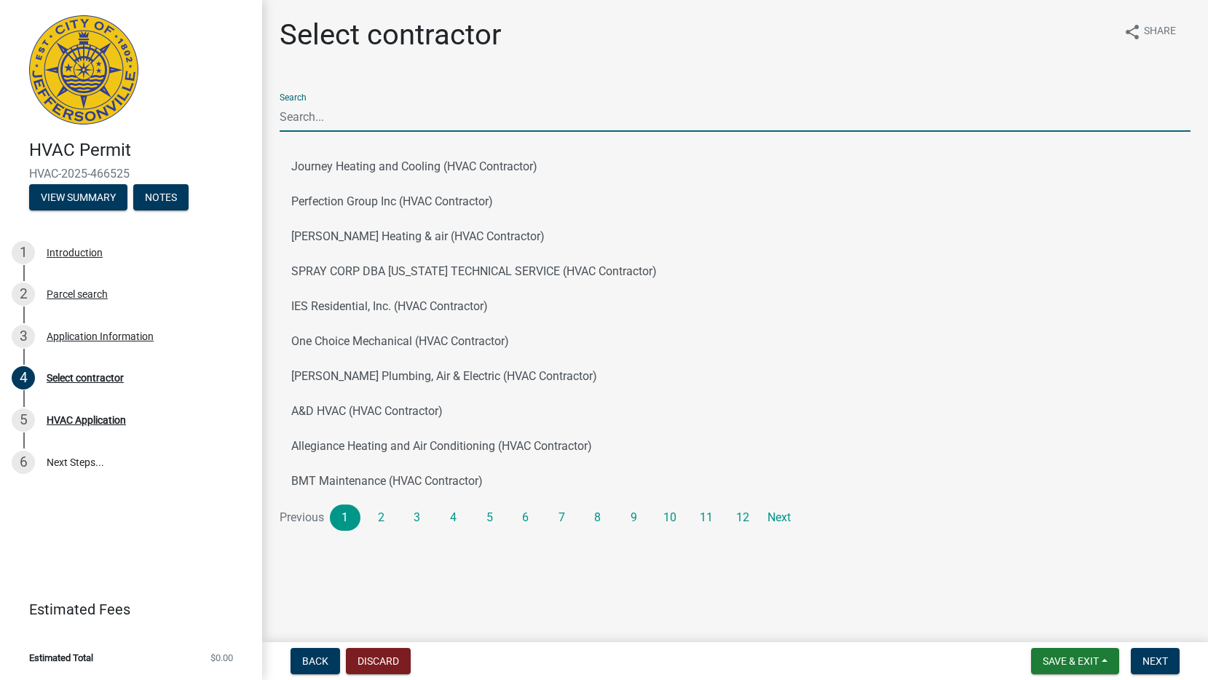
click at [362, 125] on input "Search" at bounding box center [735, 117] width 911 height 30
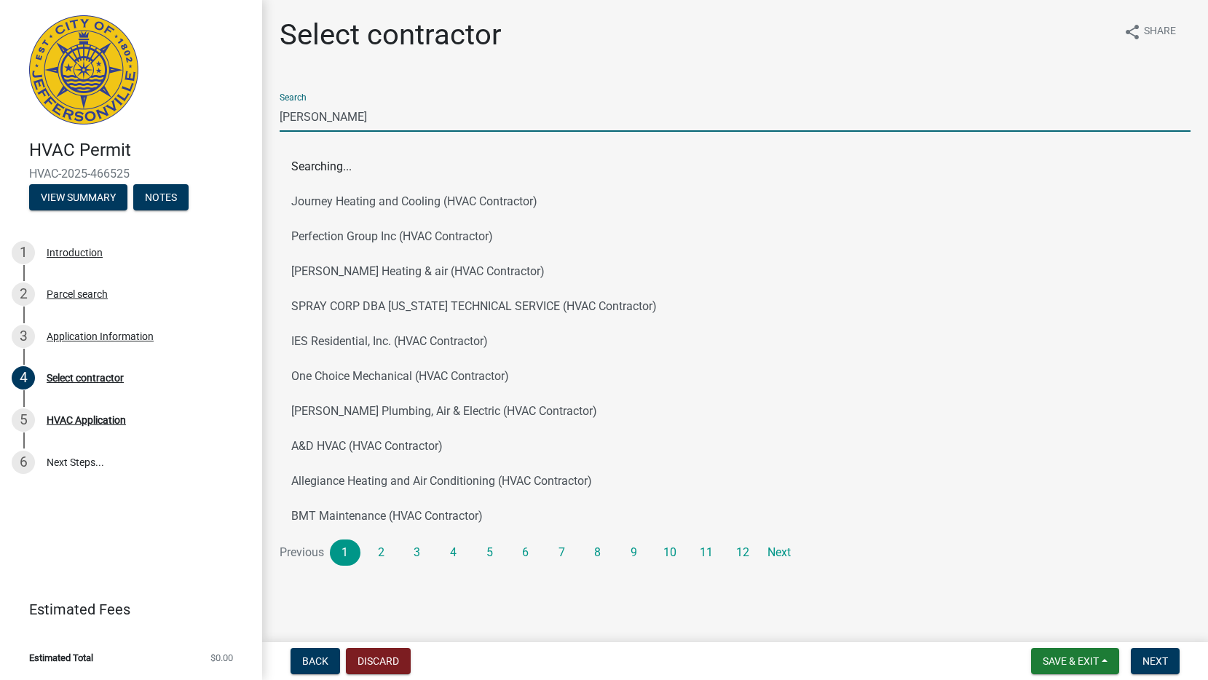
type input "[PERSON_NAME]"
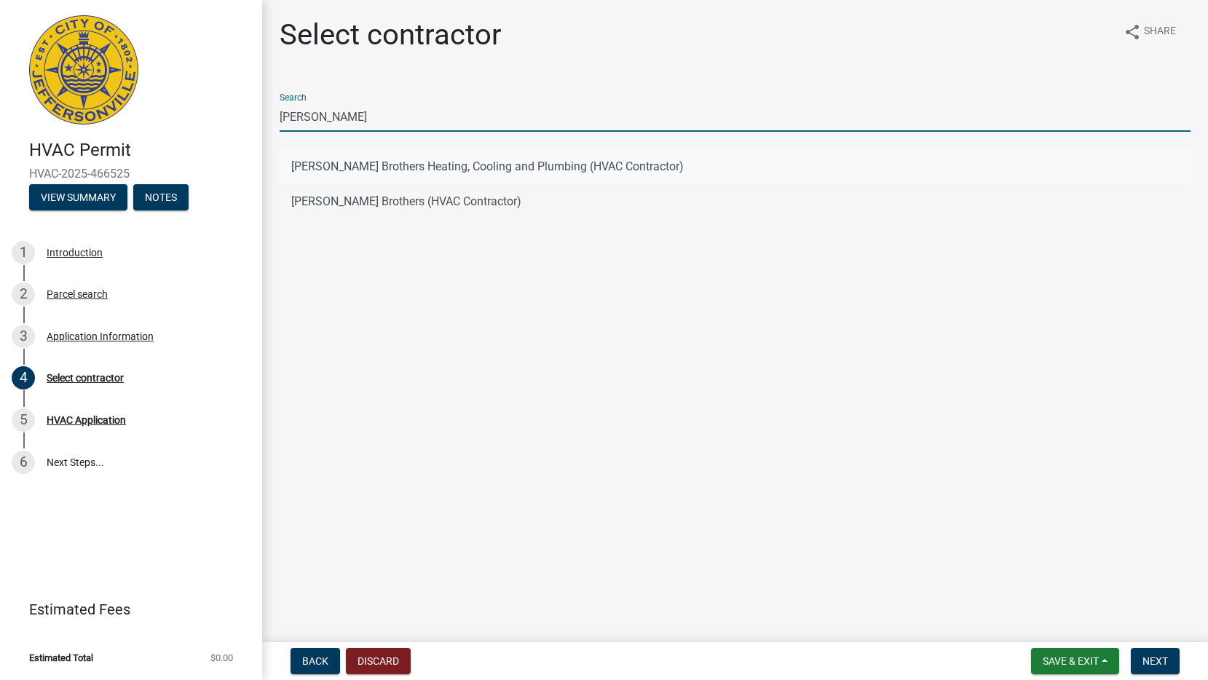
click at [597, 170] on button "[PERSON_NAME] Brothers Heating, Cooling and Plumbing (HVAC Contractor)" at bounding box center [735, 166] width 911 height 35
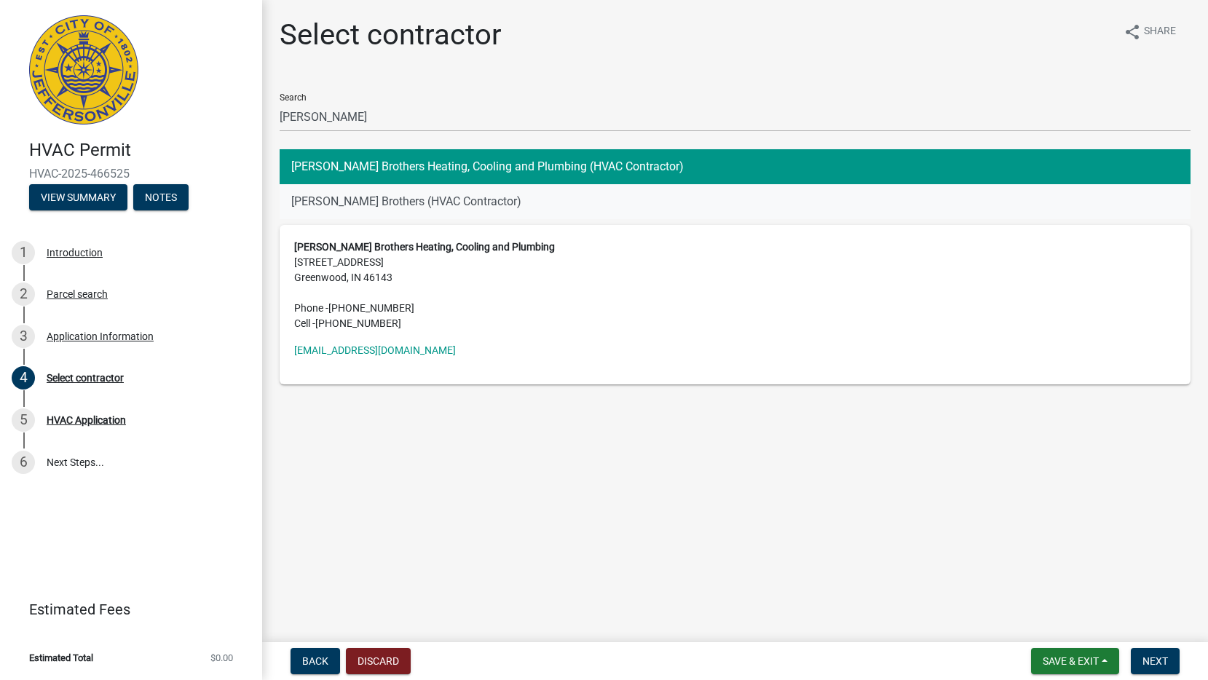
click at [436, 205] on button "[PERSON_NAME] Brothers (HVAC Contractor)" at bounding box center [735, 201] width 911 height 35
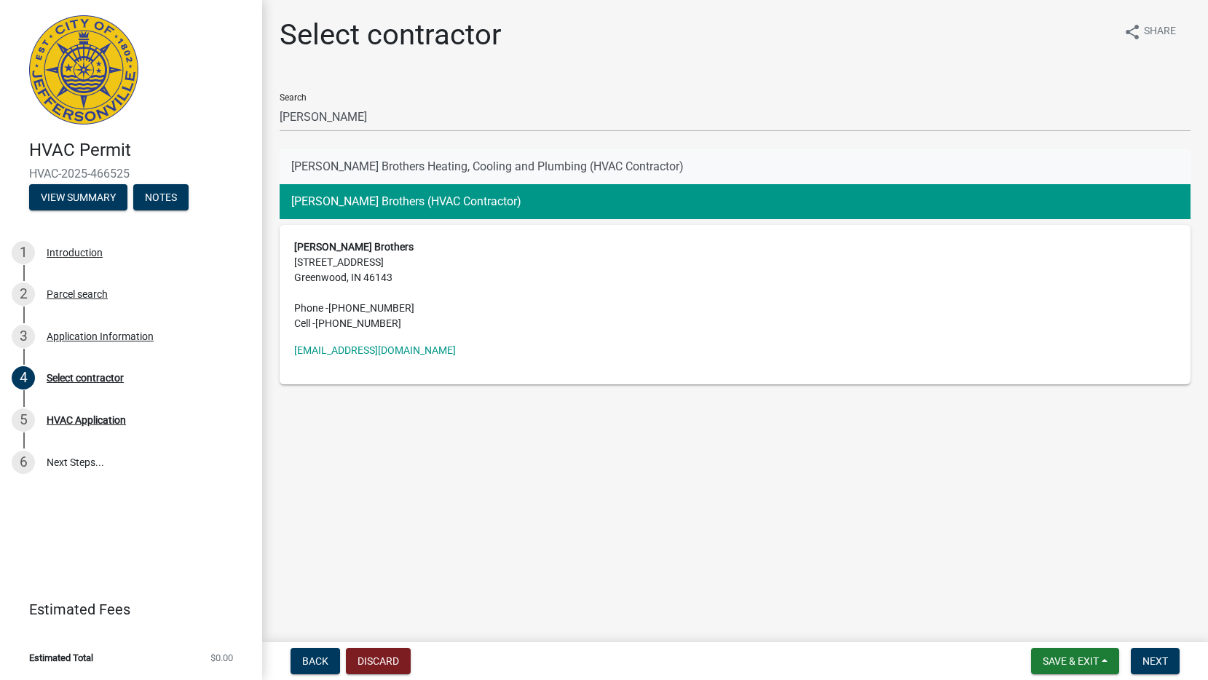
click at [435, 173] on button "[PERSON_NAME] Brothers Heating, Cooling and Plumbing (HVAC Contractor)" at bounding box center [735, 166] width 911 height 35
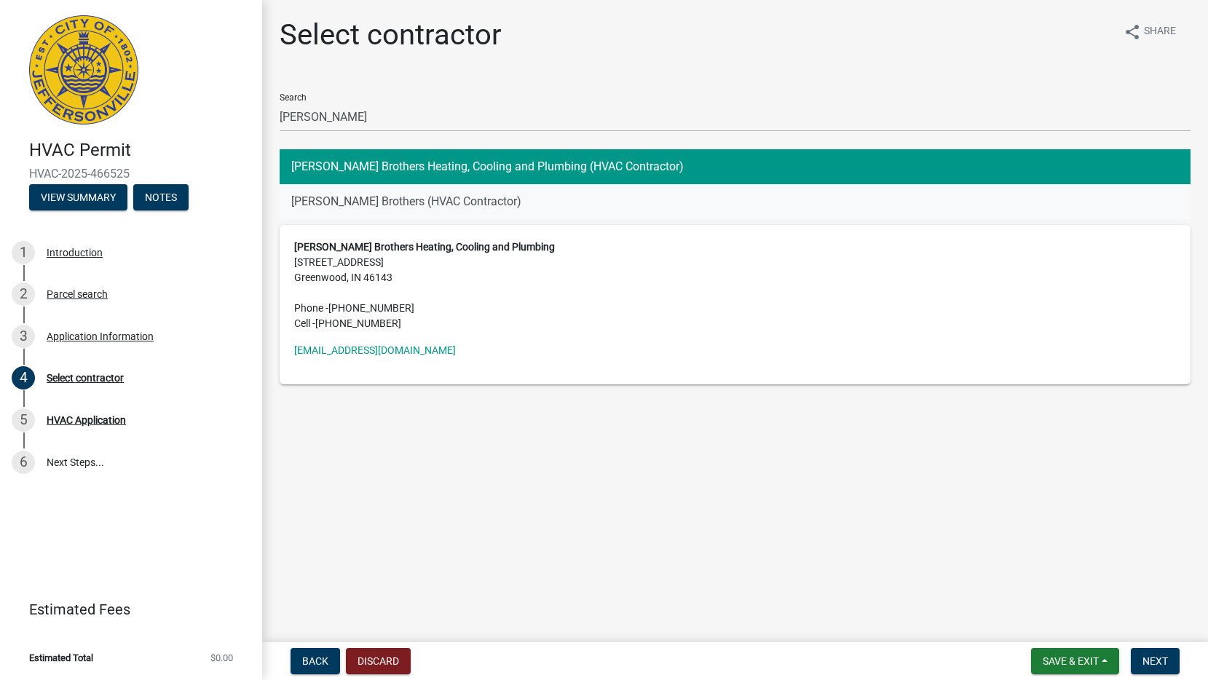
click at [430, 189] on button "[PERSON_NAME] Brothers (HVAC Contractor)" at bounding box center [735, 201] width 911 height 35
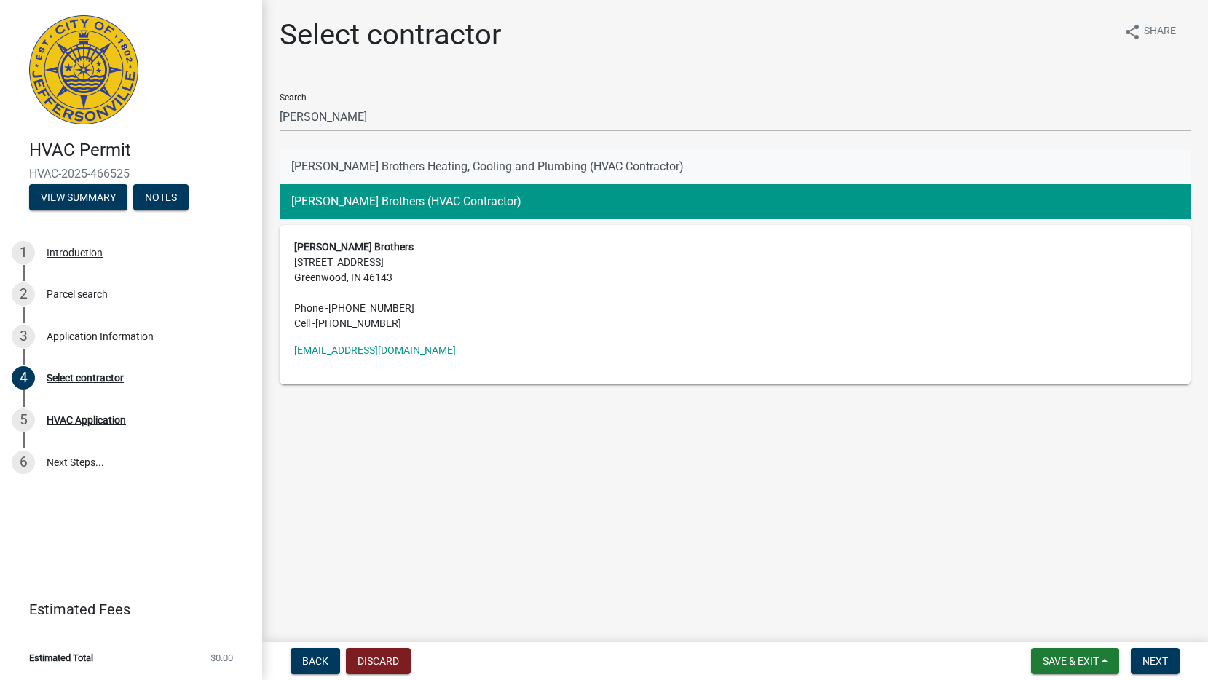
click at [434, 171] on button "[PERSON_NAME] Brothers Heating, Cooling and Plumbing (HVAC Contractor)" at bounding box center [735, 166] width 911 height 35
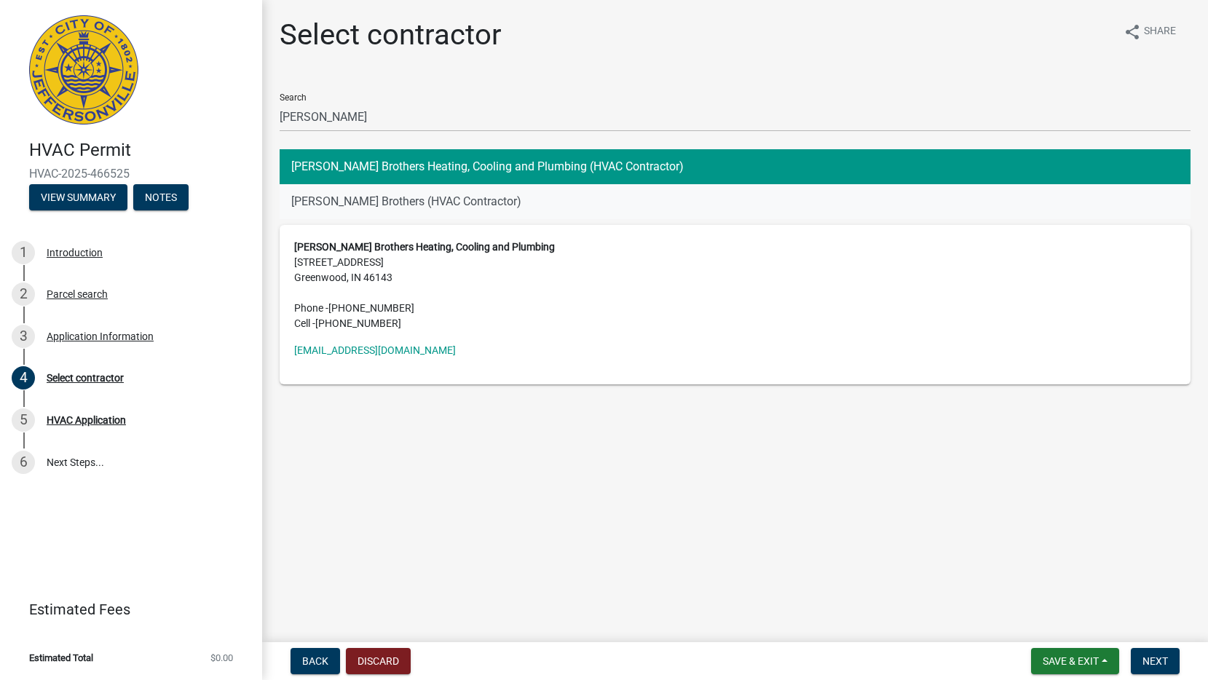
click at [422, 194] on button "[PERSON_NAME] Brothers (HVAC Contractor)" at bounding box center [735, 201] width 911 height 35
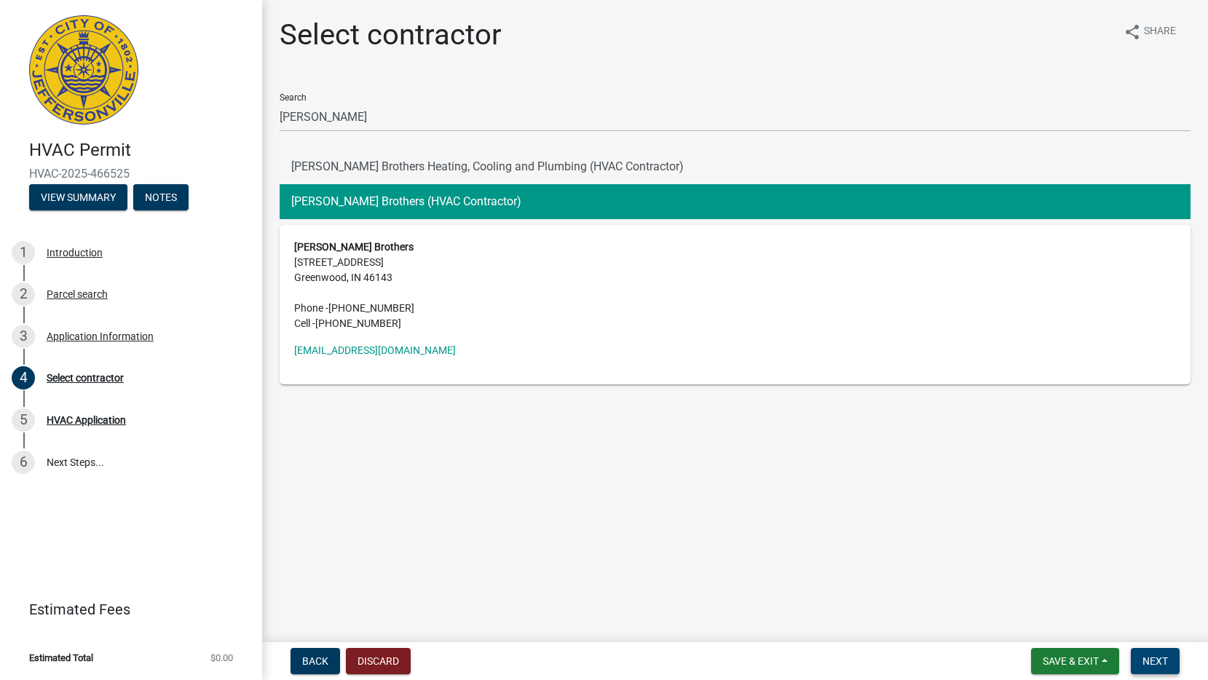
click at [1174, 669] on button "Next" at bounding box center [1155, 661] width 49 height 26
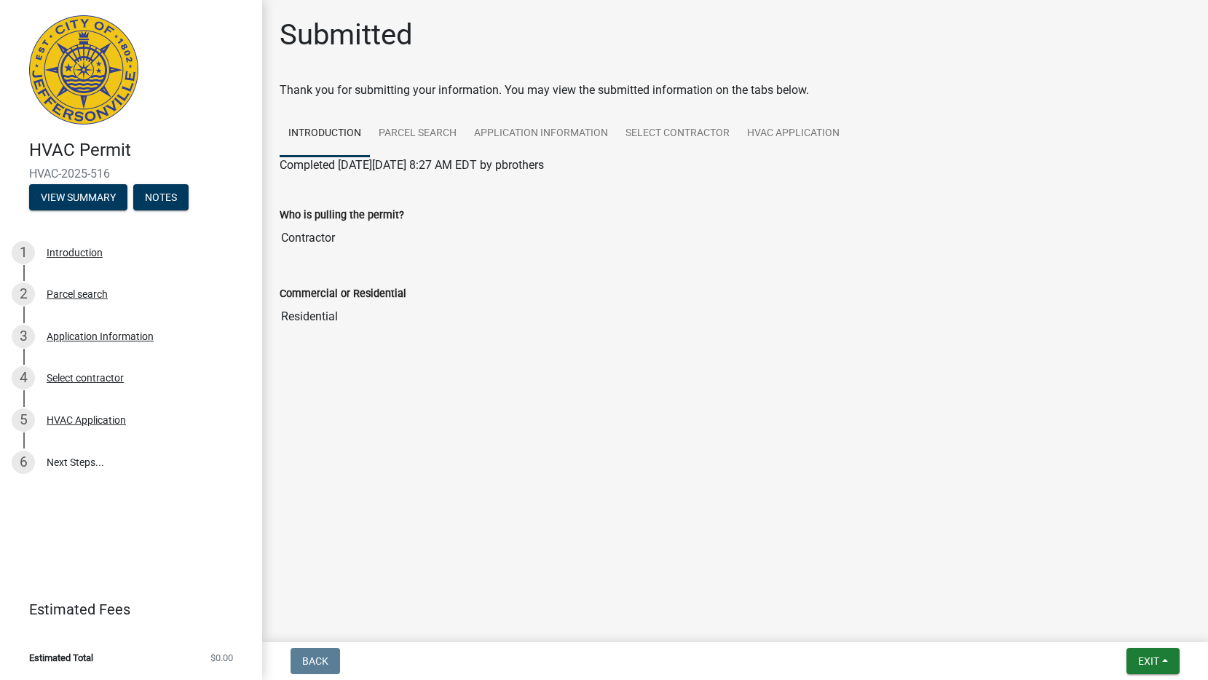
drag, startPoint x: 115, startPoint y: 173, endPoint x: 13, endPoint y: 173, distance: 102.0
click at [13, 173] on div "HVAC Permit HVAC-2025-516 View Summary Notes" at bounding box center [131, 171] width 239 height 86
drag, startPoint x: 13, startPoint y: 173, endPoint x: 86, endPoint y: 177, distance: 73.0
copy span "HVAC-2025-516"
click at [743, 448] on main "Submitted Thank you for submitting your information. You may view the submitted…" at bounding box center [735, 318] width 946 height 637
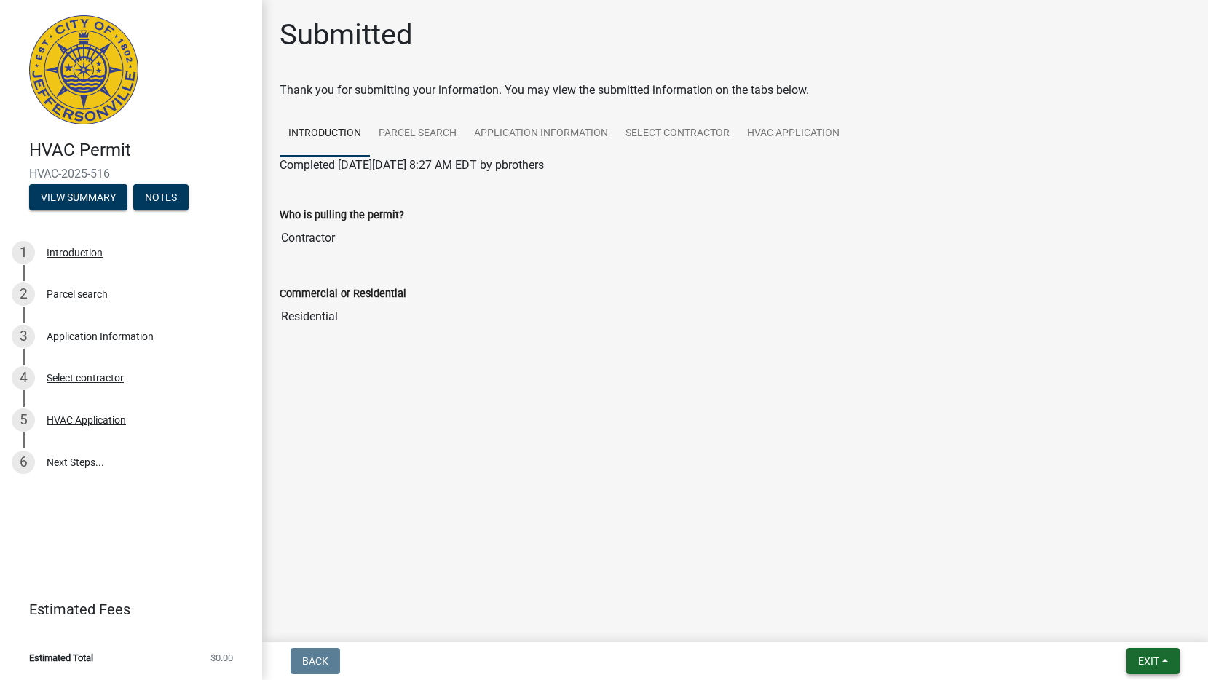
click at [1138, 656] on span "Exit" at bounding box center [1148, 662] width 21 height 12
click at [1123, 618] on button "Save & Exit" at bounding box center [1121, 623] width 117 height 35
